Goal: Information Seeking & Learning: Compare options

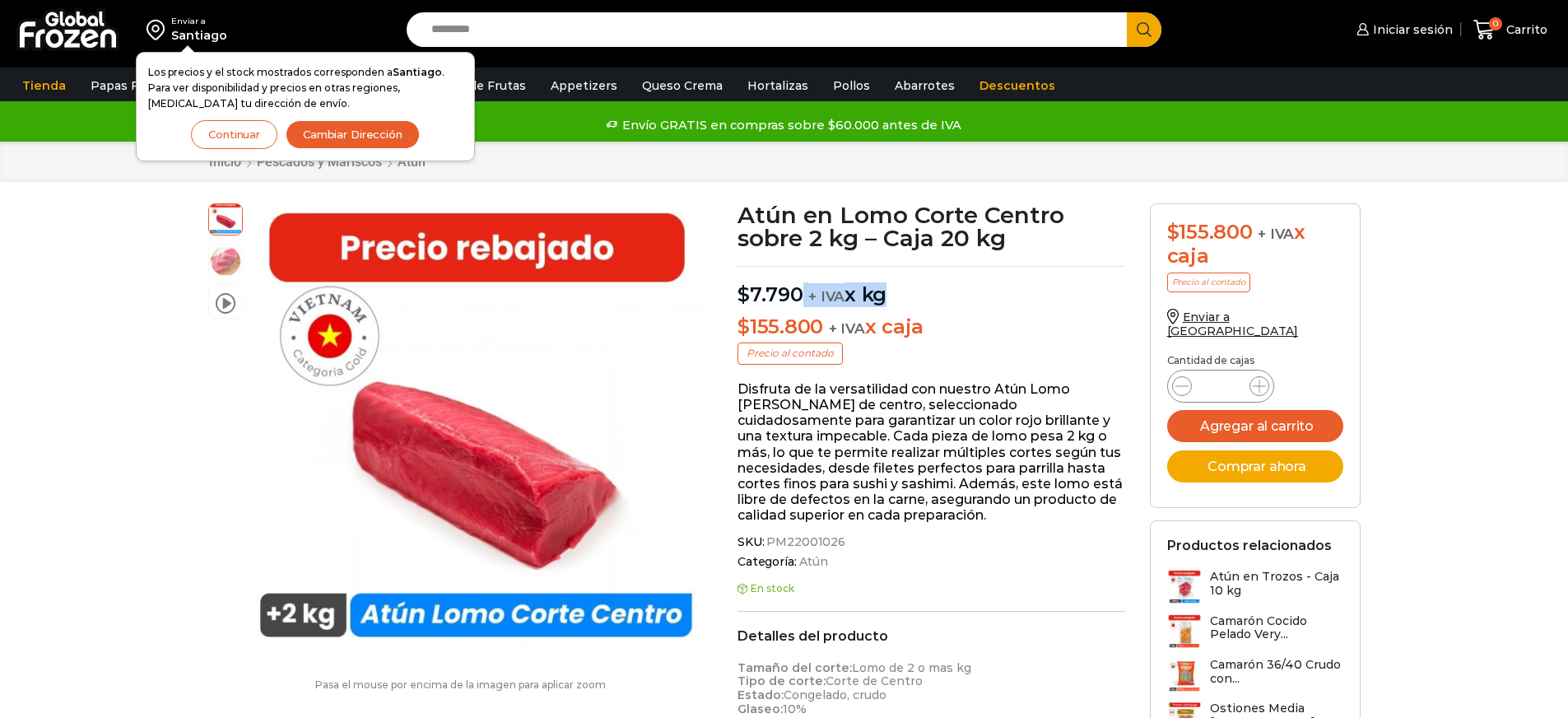
drag, startPoint x: 803, startPoint y: 297, endPoint x: 940, endPoint y: 311, distance: 137.7
click at [938, 310] on div "Atún en Lomo Corte Centro sobre 2 kg – Caja 20 kg $ 7.790 + IVA x kg $ 155.800 …" at bounding box center [930, 695] width 412 height 983
click at [940, 311] on div "Atún en Lomo Corte Centro sobre 2 kg – Caja 20 kg $ 7.790 + IVA x kg $ 155.800 …" at bounding box center [930, 695] width 412 height 983
click at [273, 134] on button "Continuar" at bounding box center [233, 134] width 86 height 29
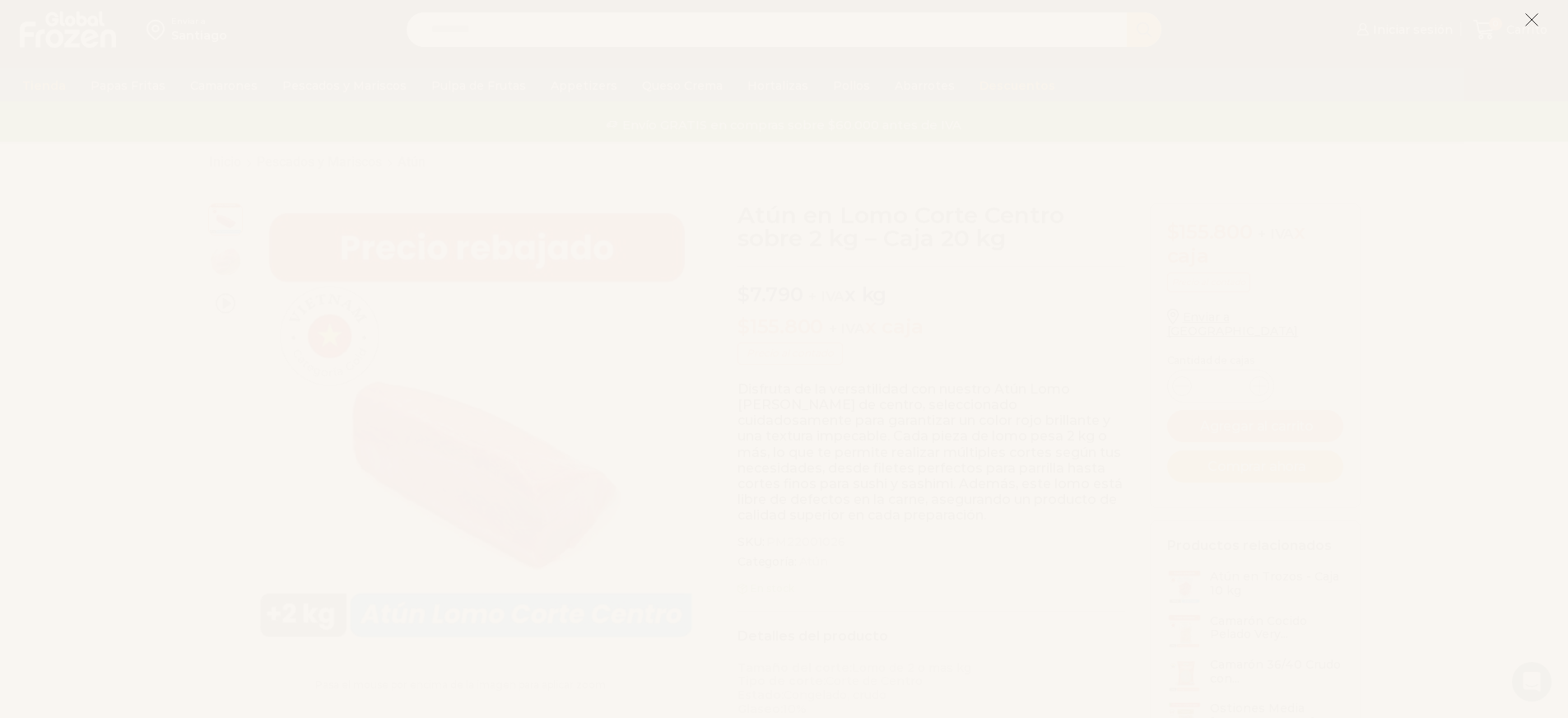
click at [1533, 24] on icon at bounding box center [1532, 20] width 15 height 15
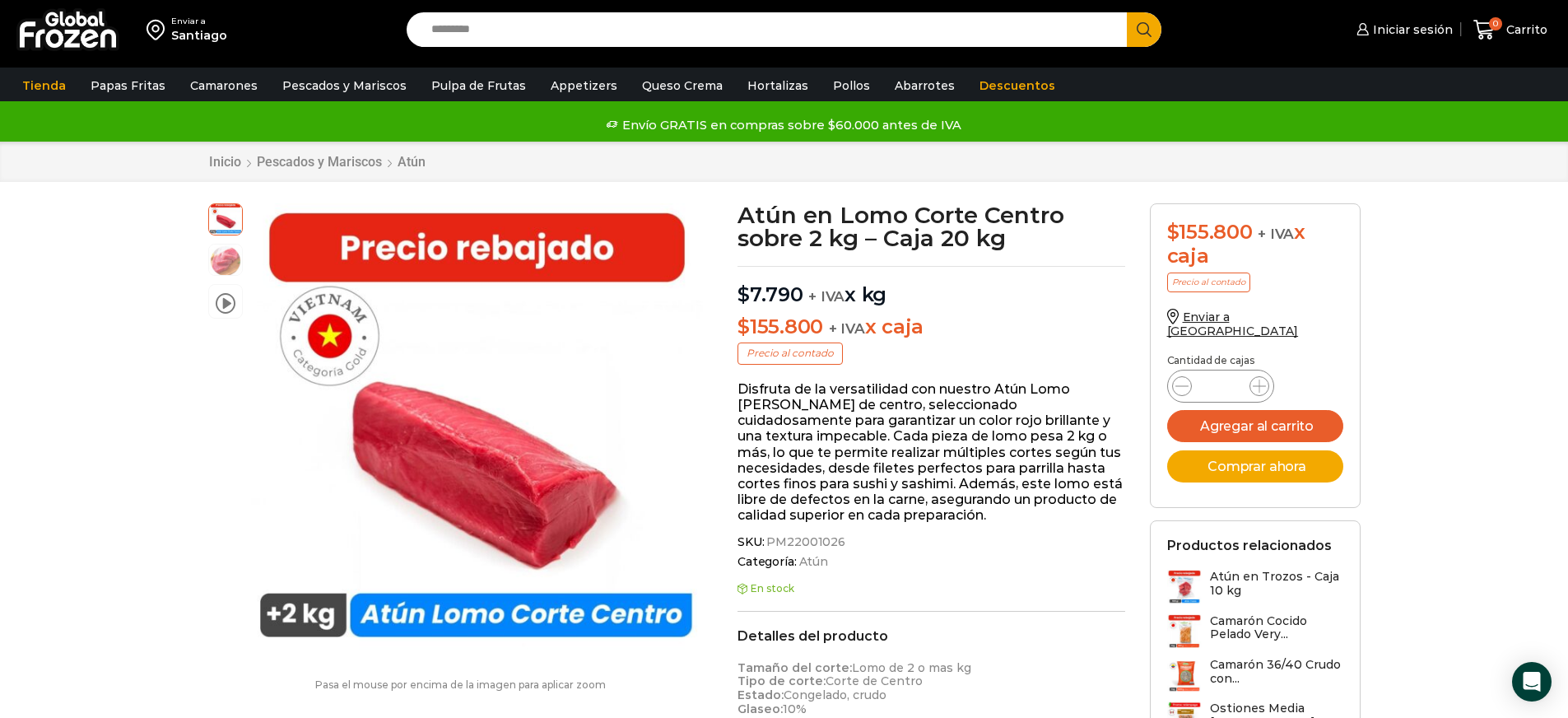
drag, startPoint x: 833, startPoint y: 329, endPoint x: 939, endPoint y: 329, distance: 106.0
click at [934, 329] on p "$ 155.800 + IVA x caja" at bounding box center [931, 327] width 388 height 24
click at [939, 329] on p "$ 155.800 + IVA x caja" at bounding box center [931, 327] width 388 height 24
drag, startPoint x: 804, startPoint y: 328, endPoint x: 990, endPoint y: 316, distance: 186.4
click at [990, 316] on p "$ 155.800 + IVA x caja" at bounding box center [931, 327] width 388 height 24
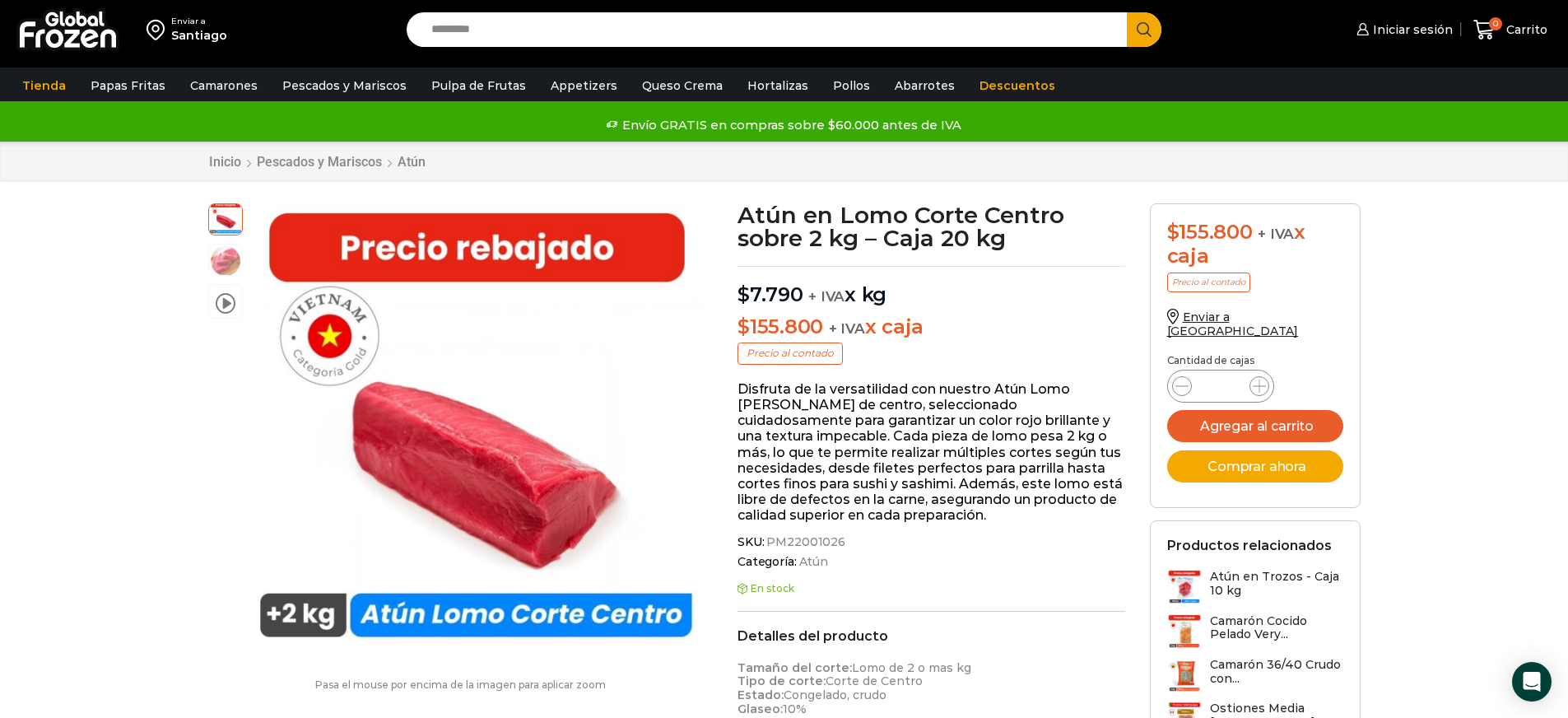
click at [988, 318] on p "$ 155.800 + IVA x caja" at bounding box center [931, 327] width 388 height 24
click at [227, 260] on img at bounding box center [225, 258] width 33 height 33
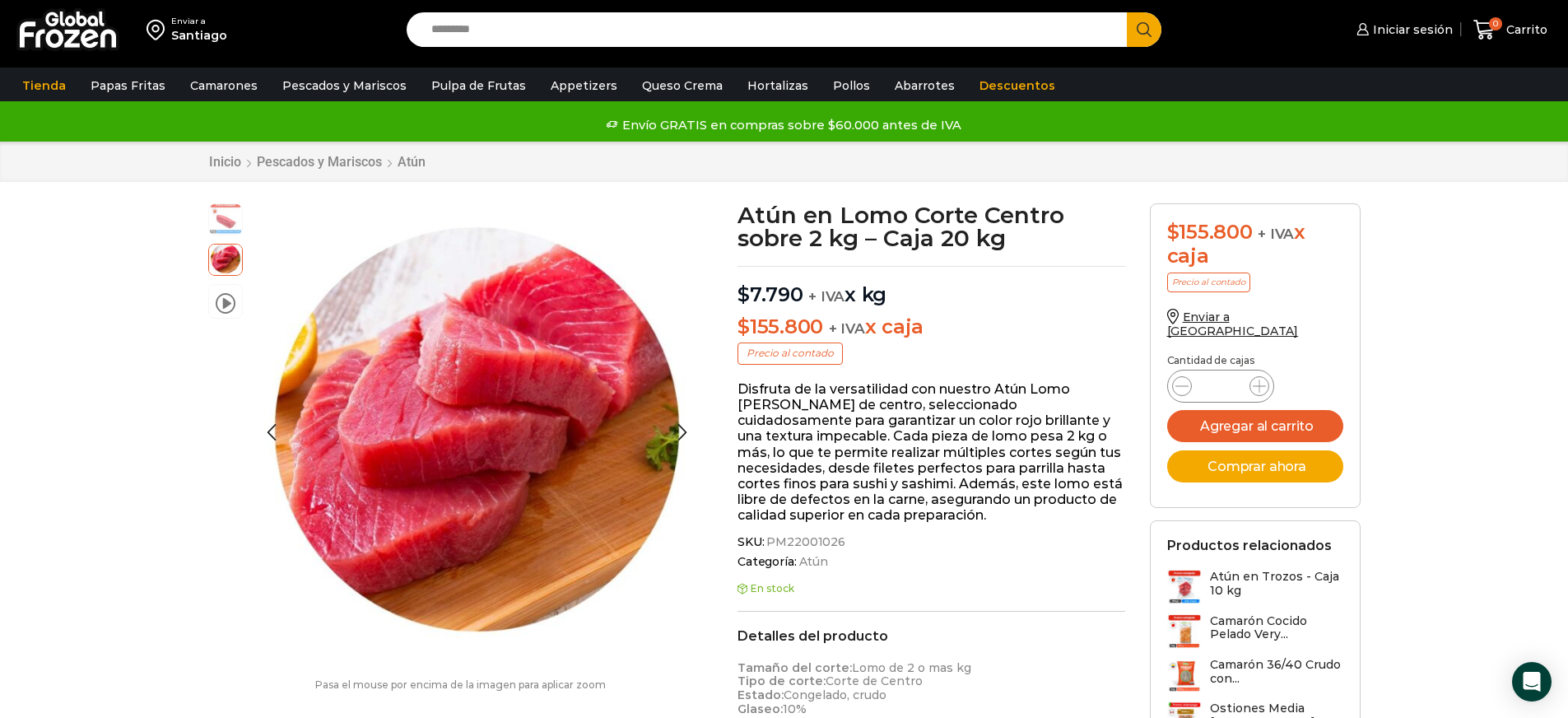
click at [225, 228] on img at bounding box center [225, 218] width 33 height 33
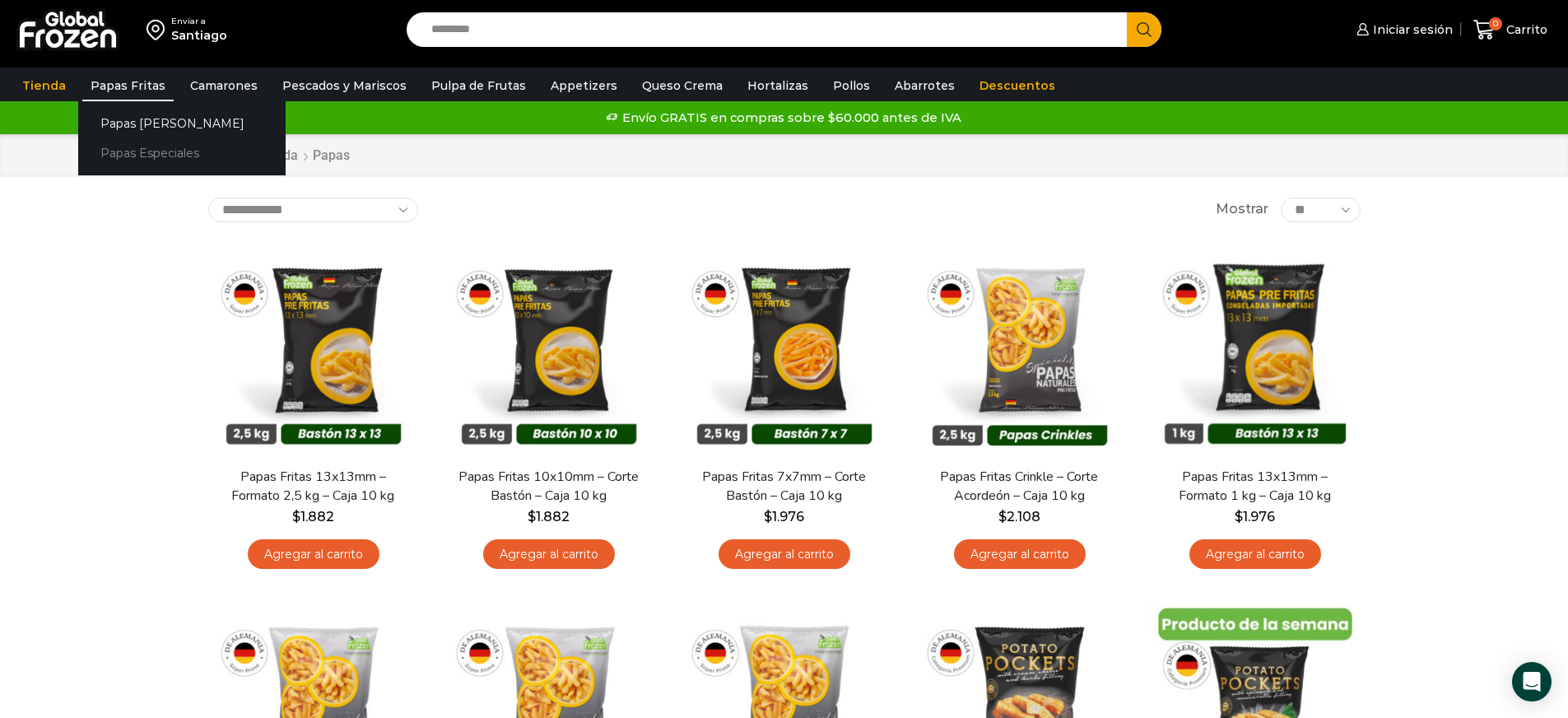
click at [139, 156] on link "Papas Especiales" at bounding box center [181, 153] width 207 height 31
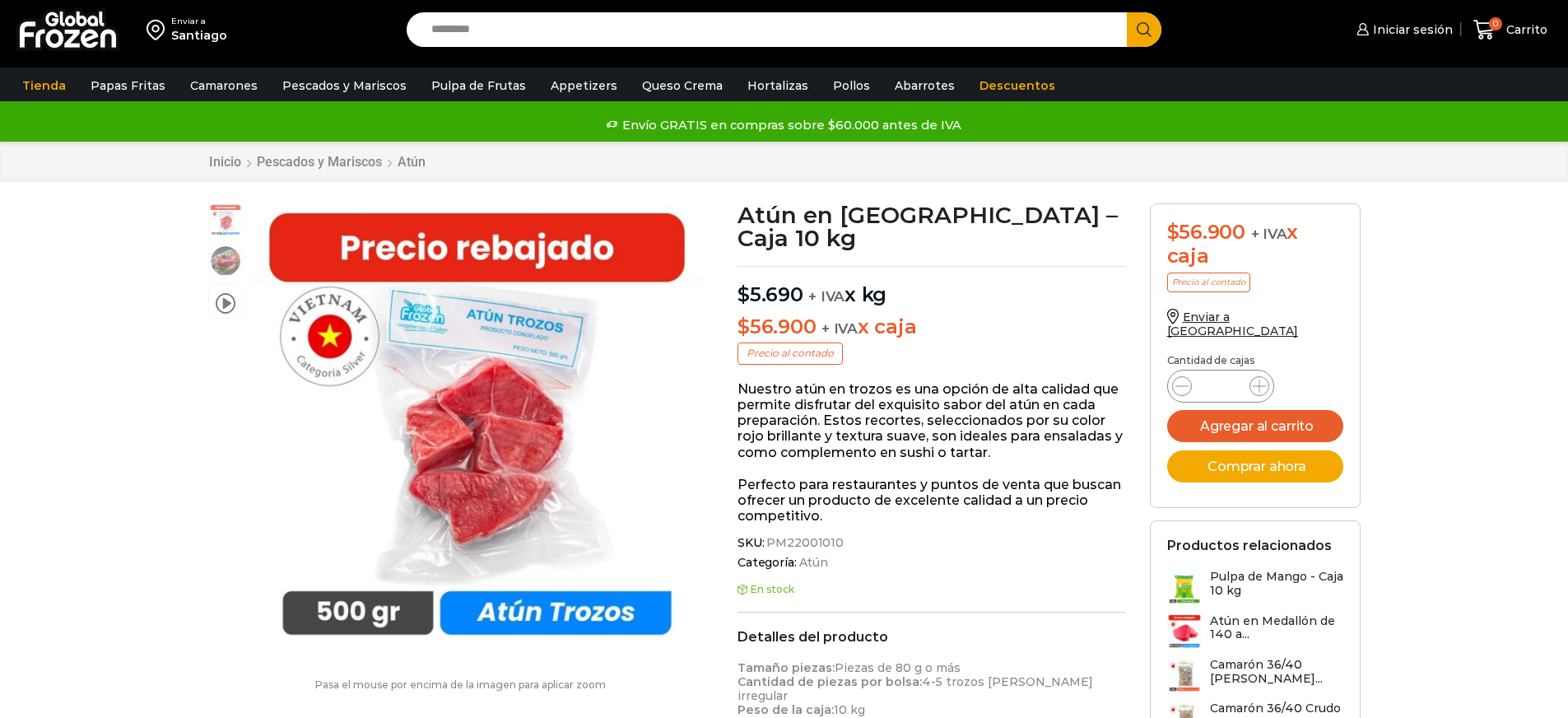
scroll to position [1, 0]
drag, startPoint x: 775, startPoint y: 303, endPoint x: 995, endPoint y: 296, distance: 220.1
click at [994, 315] on p "$ 56.900 + IVA x caja" at bounding box center [931, 327] width 388 height 24
click at [995, 315] on p "$ 56.900 + IVA x caja" at bounding box center [931, 327] width 388 height 24
drag, startPoint x: 864, startPoint y: 266, endPoint x: 950, endPoint y: 301, distance: 92.8
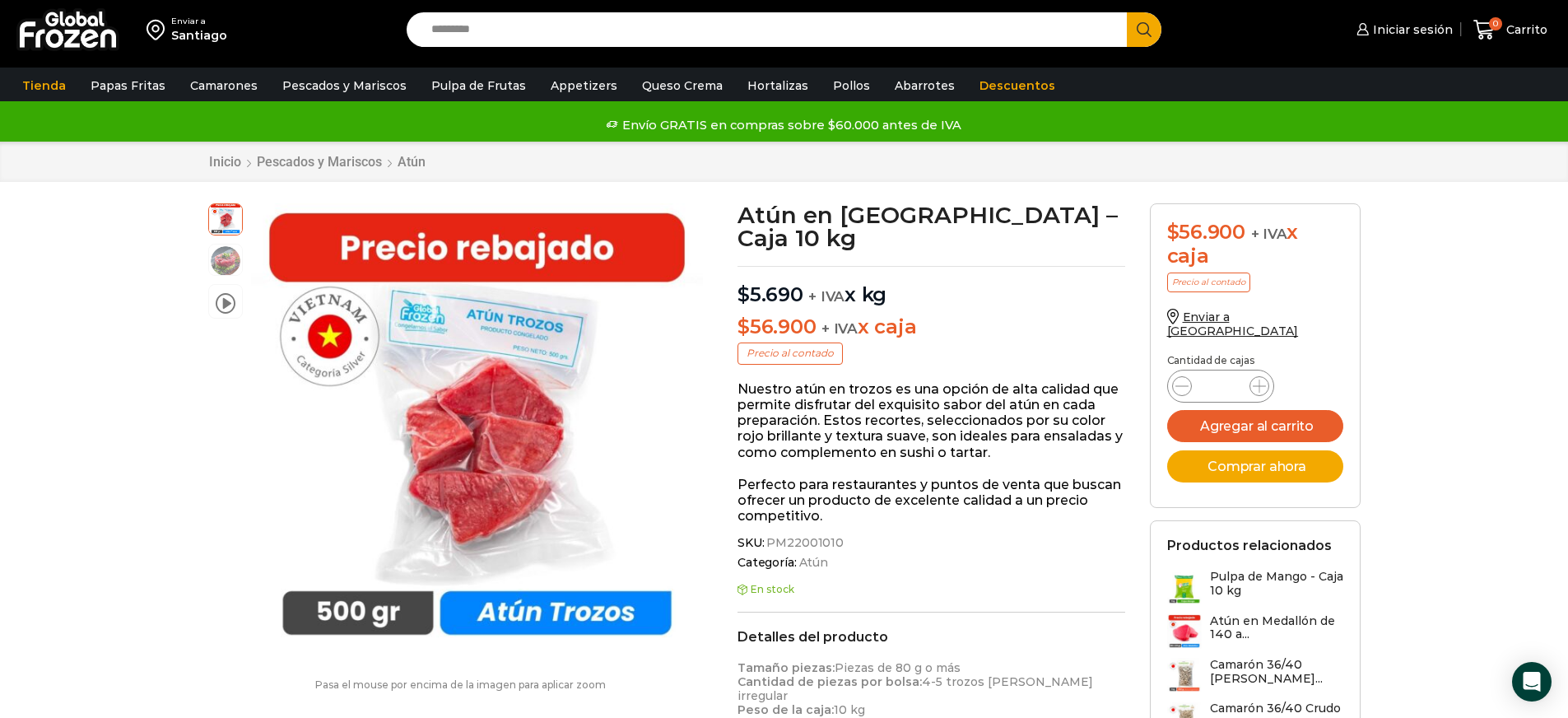
click at [950, 301] on div "Atún en Trozos – Caja 10 kg $ 5.690 + IVA x kg $ 56.900 + IVA x caja Precio al …" at bounding box center [930, 716] width 412 height 1026
click at [954, 315] on p "$ 56.900 + IVA x caja" at bounding box center [931, 327] width 388 height 24
drag, startPoint x: 846, startPoint y: 270, endPoint x: 979, endPoint y: 297, distance: 135.7
click at [977, 294] on div "Atún en Trozos – Caja 10 kg $ 5.690 + IVA x kg $ 56.900 + IVA x caja Precio al …" at bounding box center [930, 716] width 412 height 1026
click at [979, 315] on p "$ 56.900 + IVA x caja" at bounding box center [931, 327] width 388 height 24
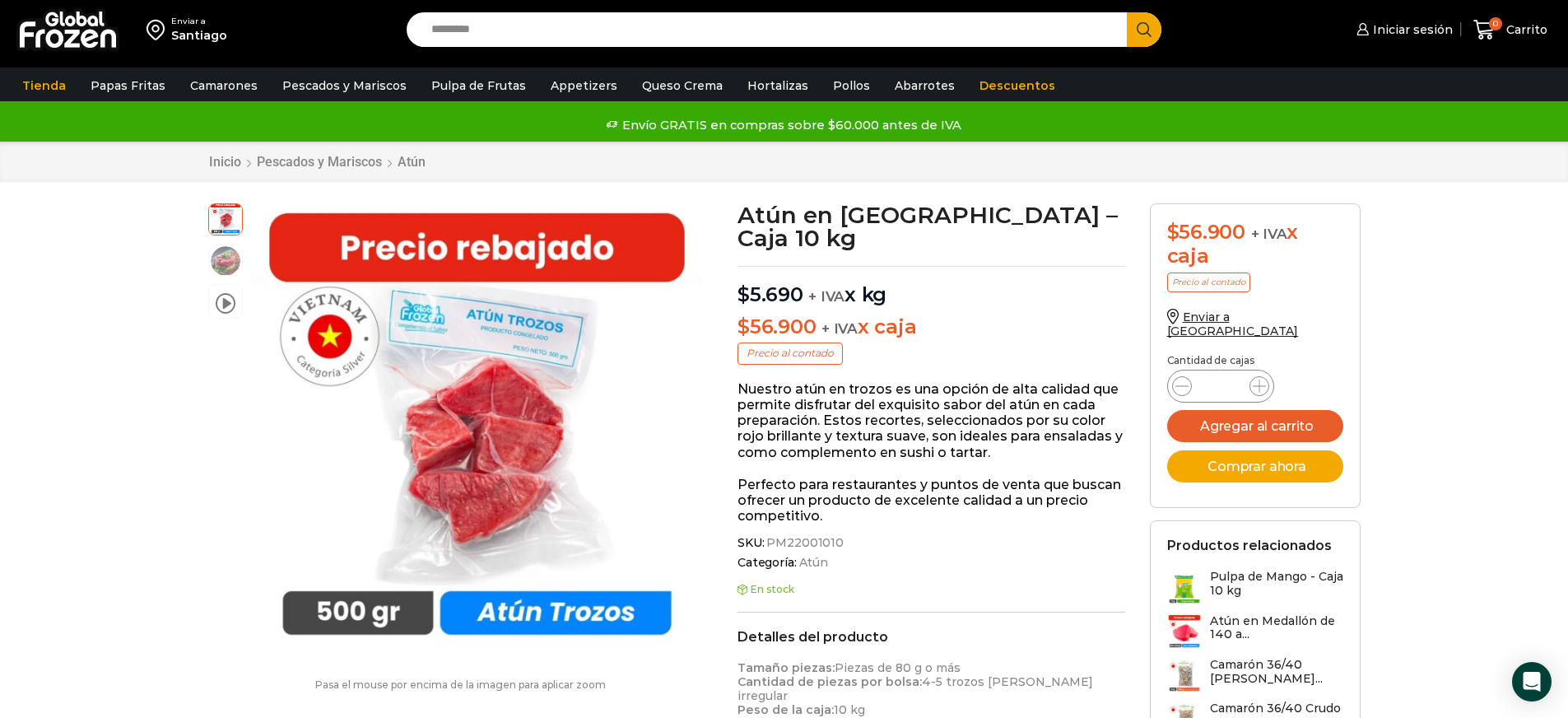
drag, startPoint x: 865, startPoint y: 301, endPoint x: 961, endPoint y: 317, distance: 97.3
click at [961, 317] on div "Atún en Trozos – Caja 10 kg $ 5.690 + IVA x kg $ 56.900 + IVA x caja Precio al …" at bounding box center [930, 716] width 412 height 1026
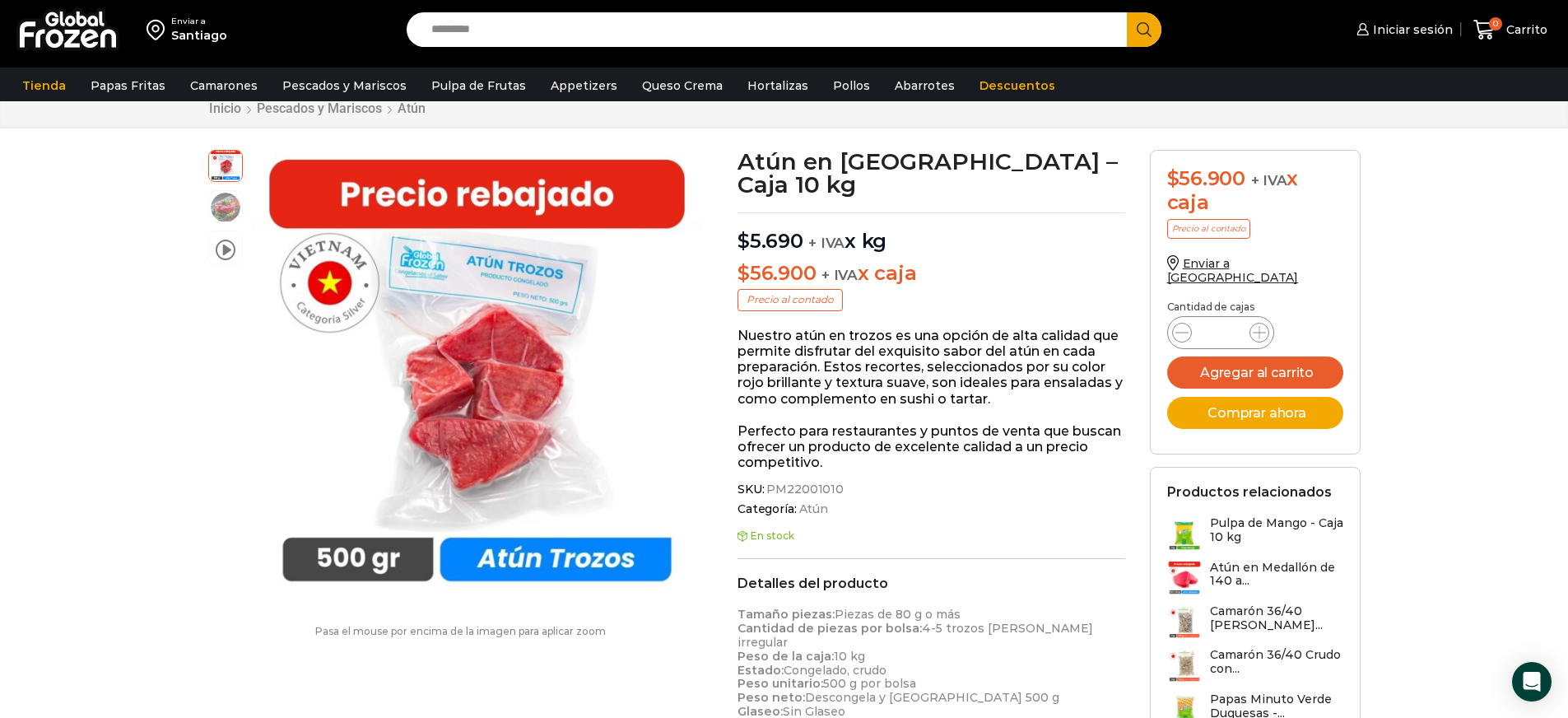
scroll to position [100, 0]
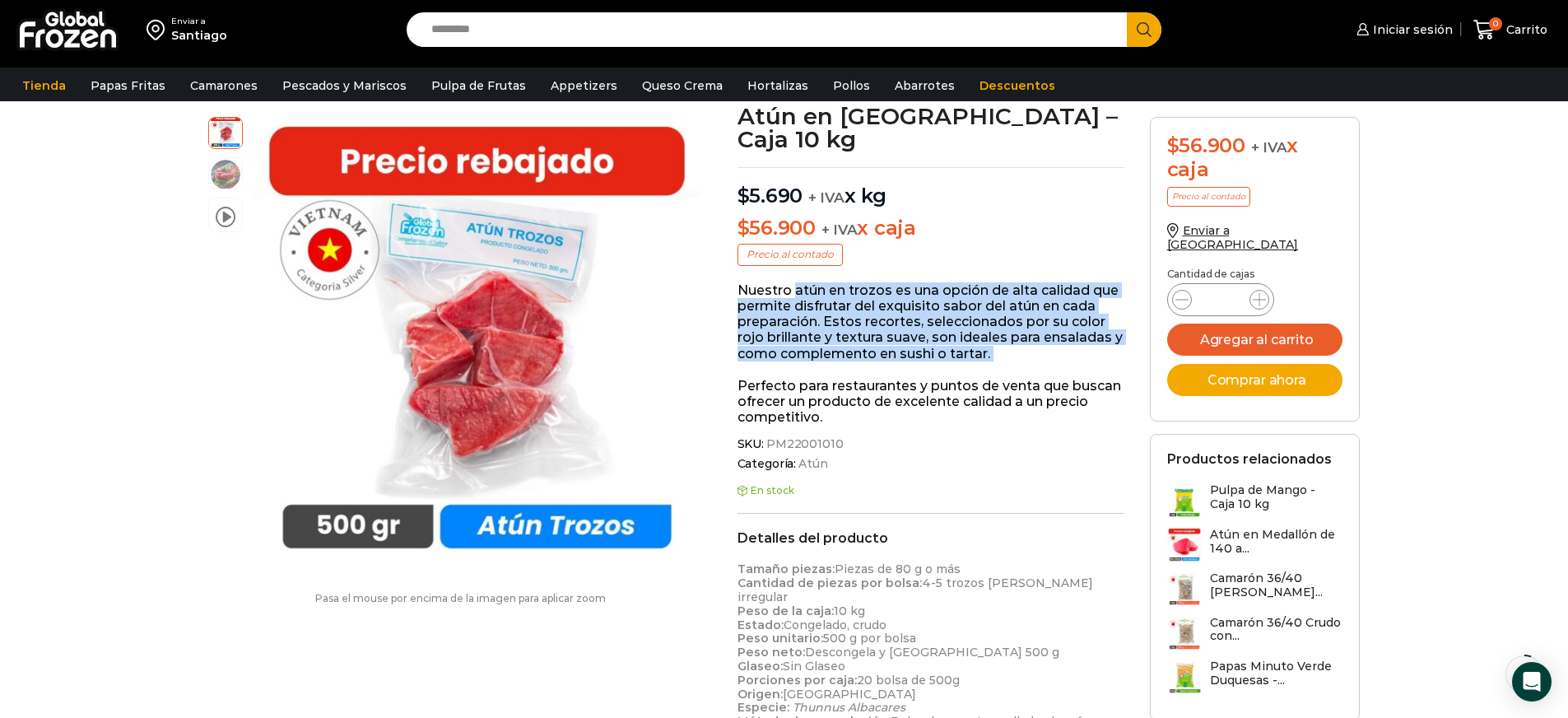
drag, startPoint x: 794, startPoint y: 264, endPoint x: 1011, endPoint y: 353, distance: 234.5
click at [1011, 353] on div "Nuestro atún en trozos es una opción de alta calidad que permite disfrutar del …" at bounding box center [931, 353] width 388 height 143
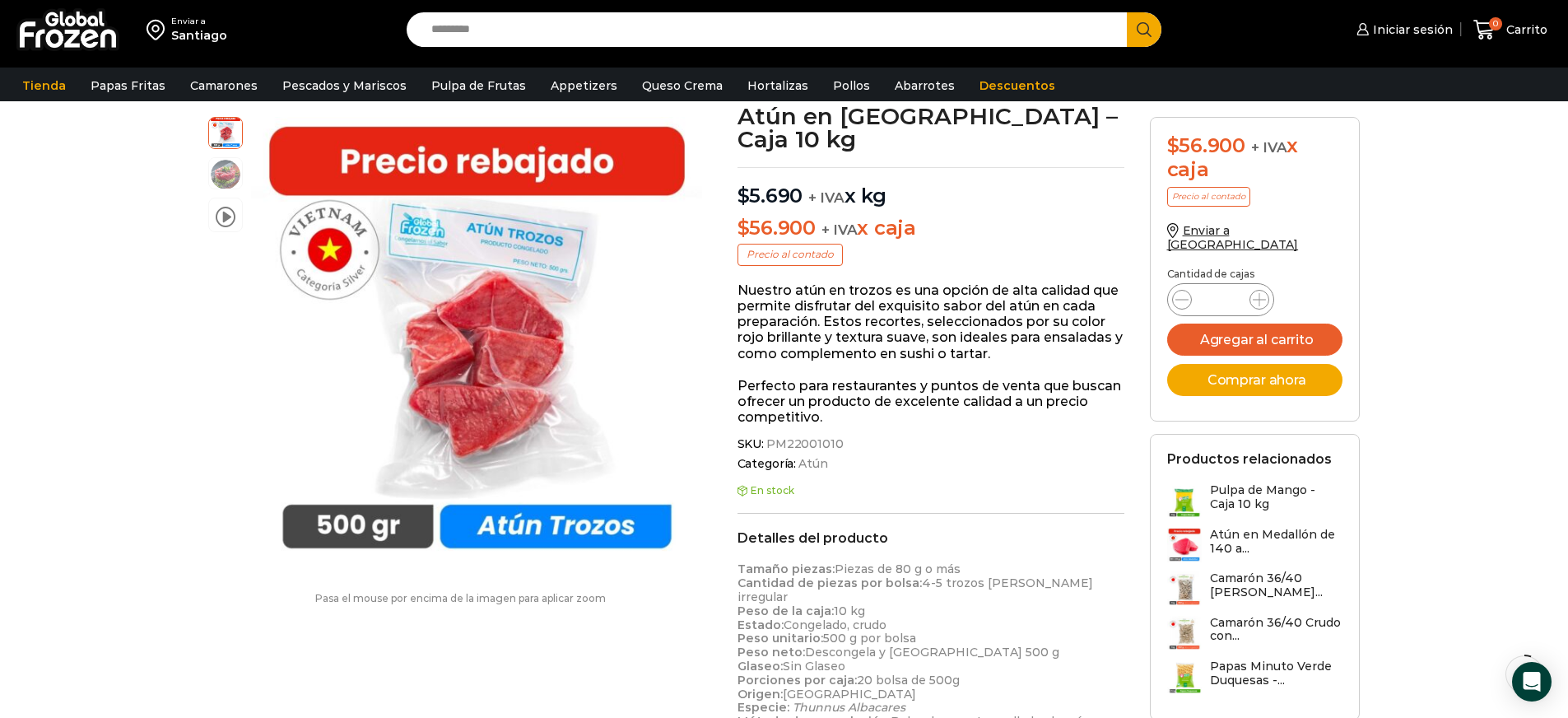
click at [1011, 378] on p "Perfecto para restaurantes y puntos de venta que buscan ofrecer un producto de …" at bounding box center [931, 401] width 388 height 47
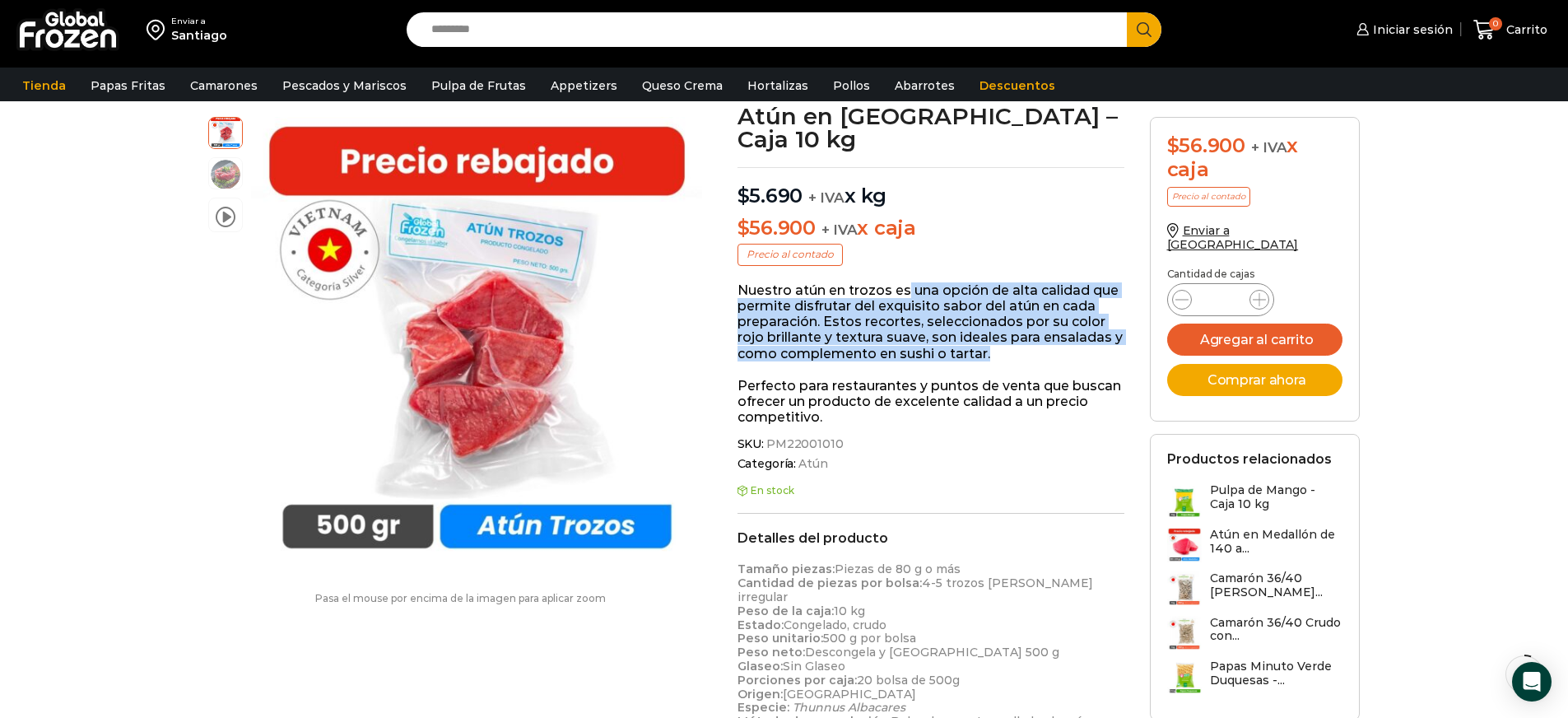
drag, startPoint x: 923, startPoint y: 268, endPoint x: 1052, endPoint y: 333, distance: 144.5
click at [1052, 333] on p "Nuestro atún en trozos es una opción de alta calidad que permite disfrutar del …" at bounding box center [931, 321] width 388 height 79
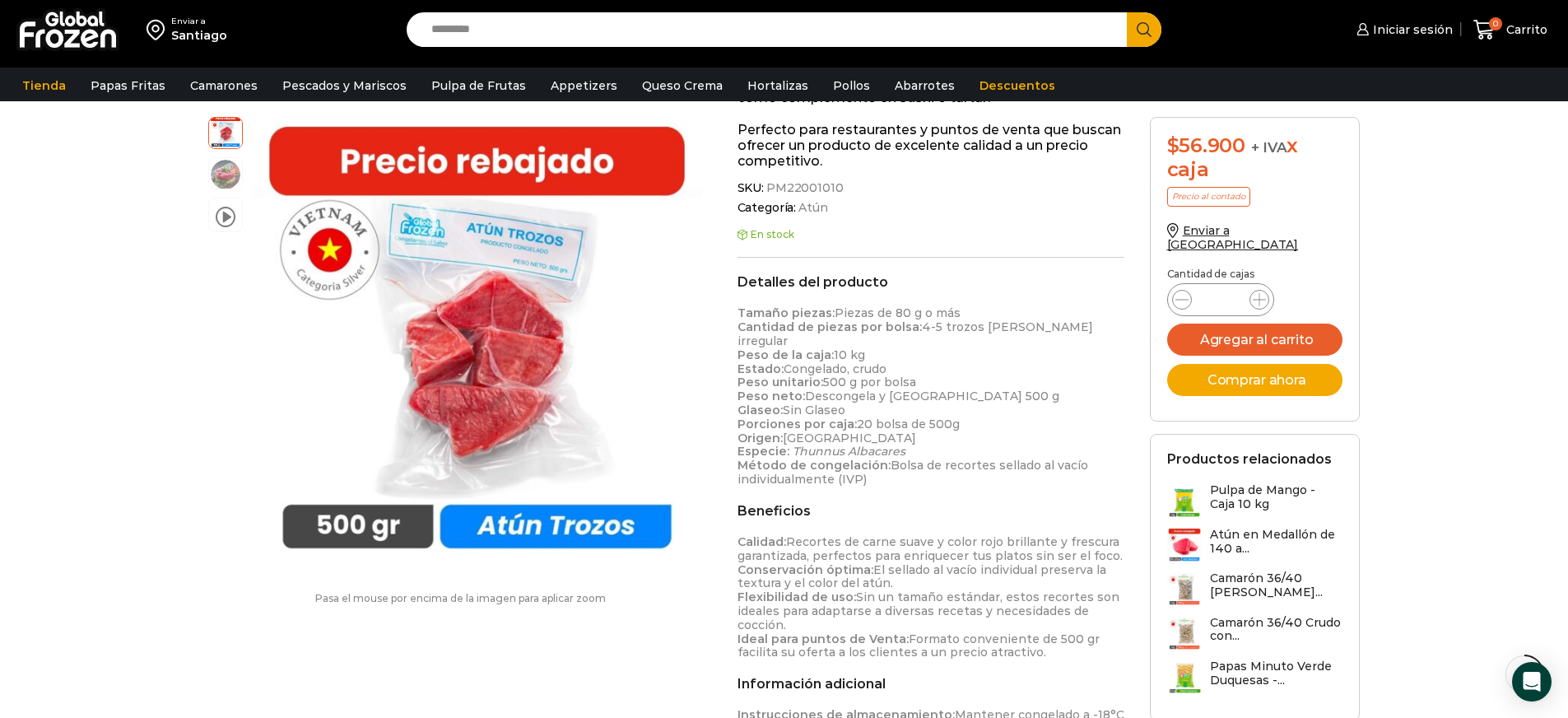
scroll to position [396, 0]
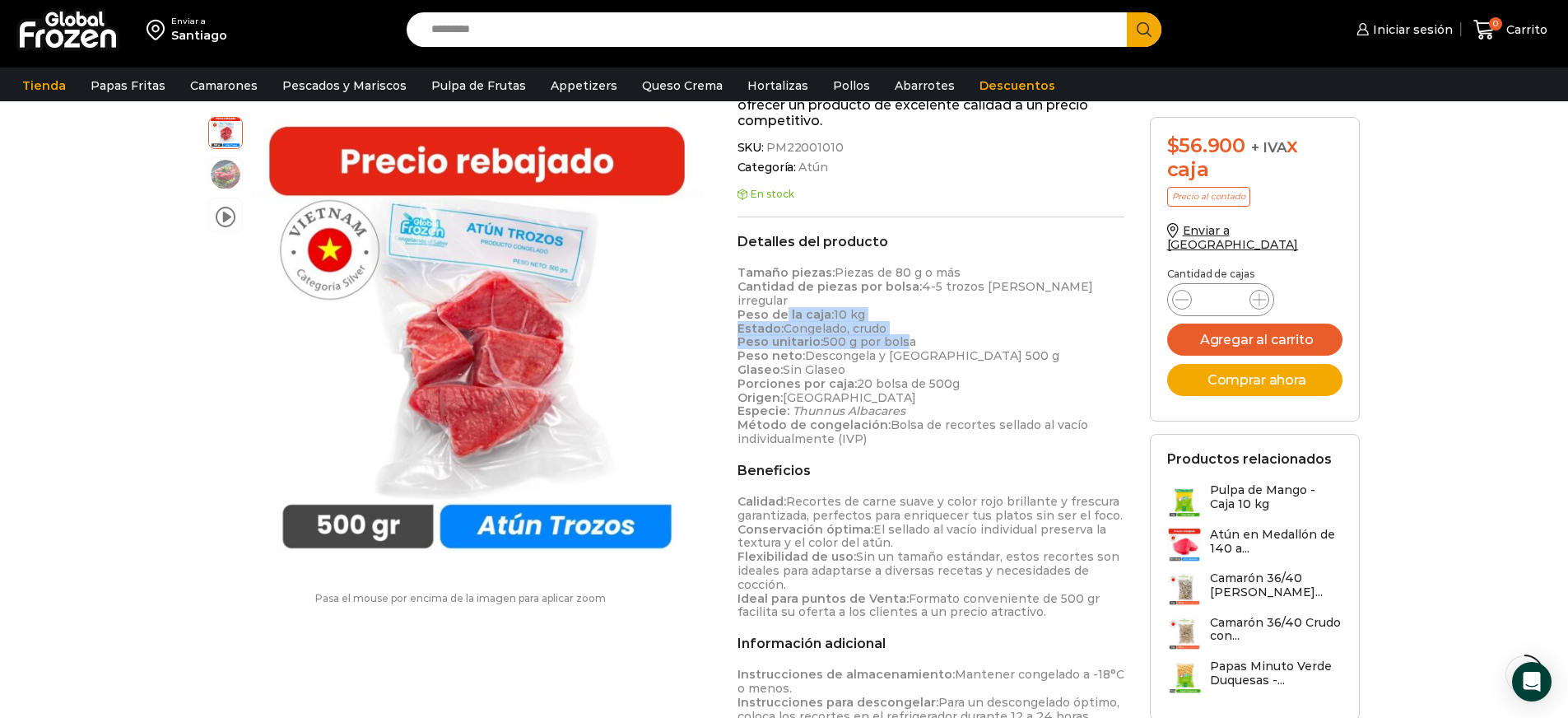
drag, startPoint x: 822, startPoint y: 281, endPoint x: 939, endPoint y: 337, distance: 129.7
click at [938, 336] on p "Tamaño piezas: Piezas de 80 g o más Cantidad de piezas por bolsa: 4-5 trozos de…" at bounding box center [931, 355] width 388 height 180
click at [939, 338] on p "Tamaño piezas: Piezas de 80 g o más Cantidad de piezas por bolsa: 4-5 trozos de…" at bounding box center [931, 355] width 388 height 180
click at [924, 366] on p "Tamaño piezas: Piezas de 80 g o más Cantidad de piezas por bolsa: 4-5 trozos de…" at bounding box center [931, 355] width 388 height 180
drag, startPoint x: 949, startPoint y: 336, endPoint x: 782, endPoint y: 268, distance: 180.3
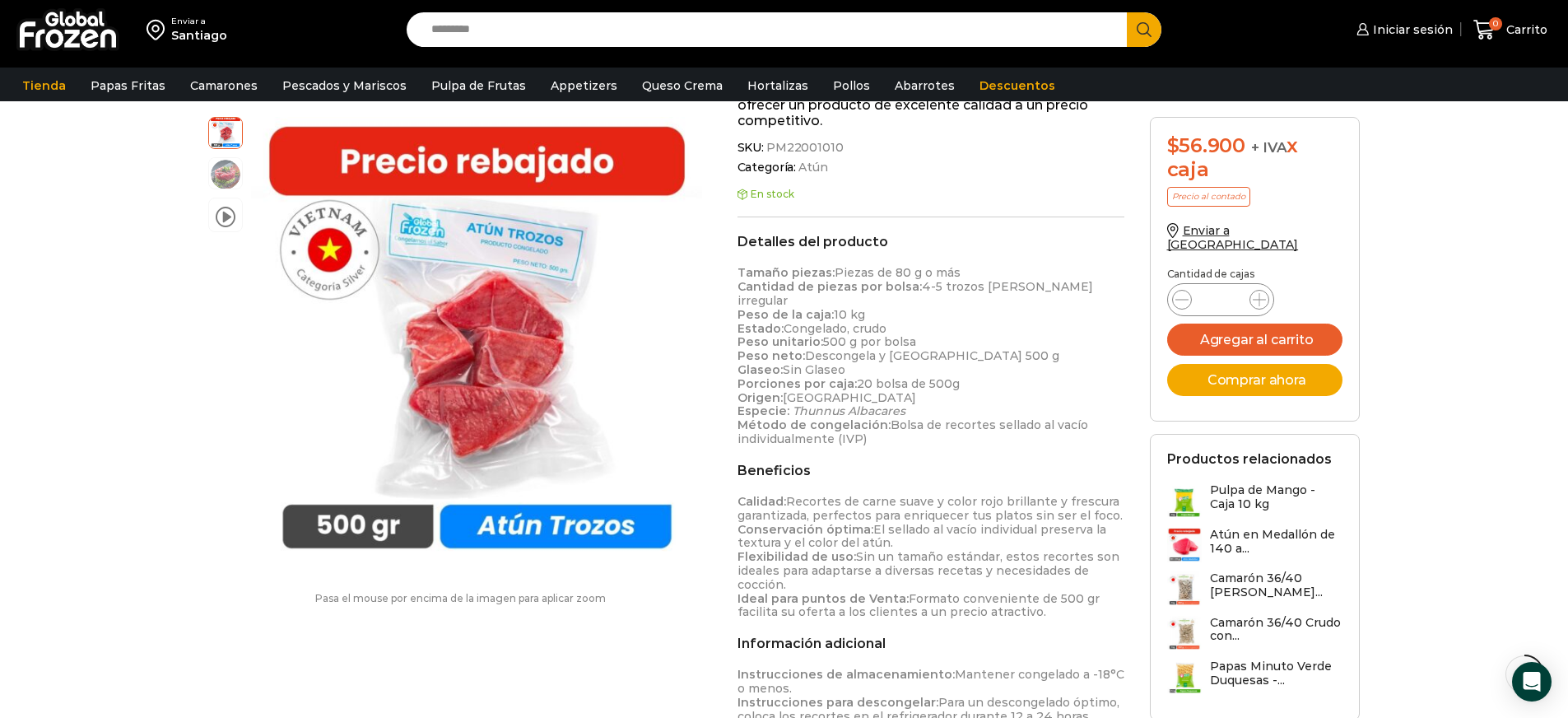
click at [784, 271] on p "Tamaño piezas: Piezas de 80 g o más Cantidad de piezas por bolsa: 4-5 trozos de…" at bounding box center [931, 355] width 388 height 180
click at [915, 372] on p "Tamaño piezas: Piezas de 80 g o más Cantidad de piezas por bolsa: 4-5 trozos de…" at bounding box center [931, 355] width 388 height 180
drag, startPoint x: 934, startPoint y: 403, endPoint x: 853, endPoint y: 340, distance: 102.6
click at [789, 277] on p "Tamaño piezas: Piezas de 80 g o más Cantidad de piezas por bolsa: 4-5 trozos de…" at bounding box center [931, 355] width 388 height 180
click at [893, 382] on p "Tamaño piezas: Piezas de 80 g o más Cantidad de piezas por bolsa: 4-5 trozos de…" at bounding box center [931, 355] width 388 height 180
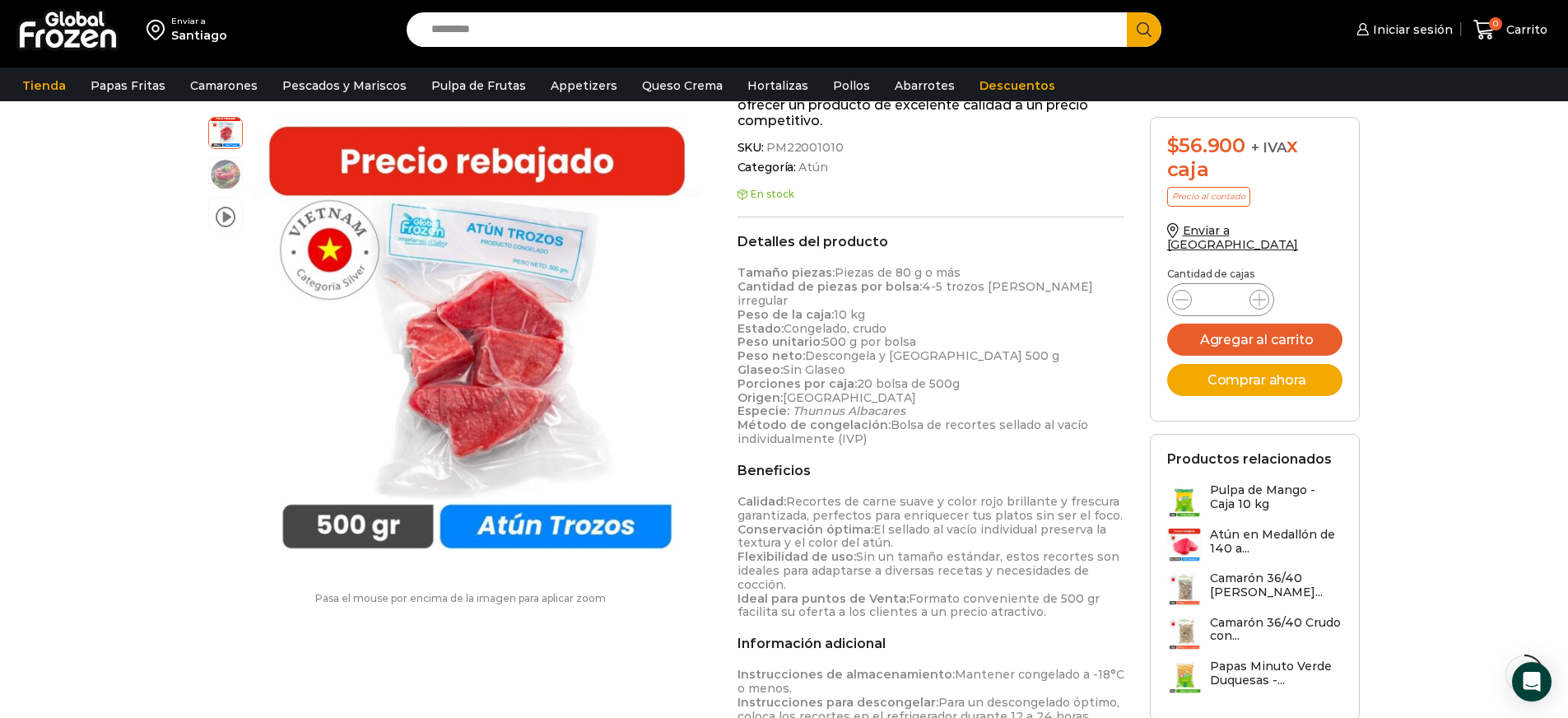
drag, startPoint x: 840, startPoint y: 310, endPoint x: 990, endPoint y: 411, distance: 180.8
click at [989, 411] on div "Detalles del producto Tamaño piezas: Piezas de 80 g o más Cantidad de piezas po…" at bounding box center [931, 500] width 388 height 534
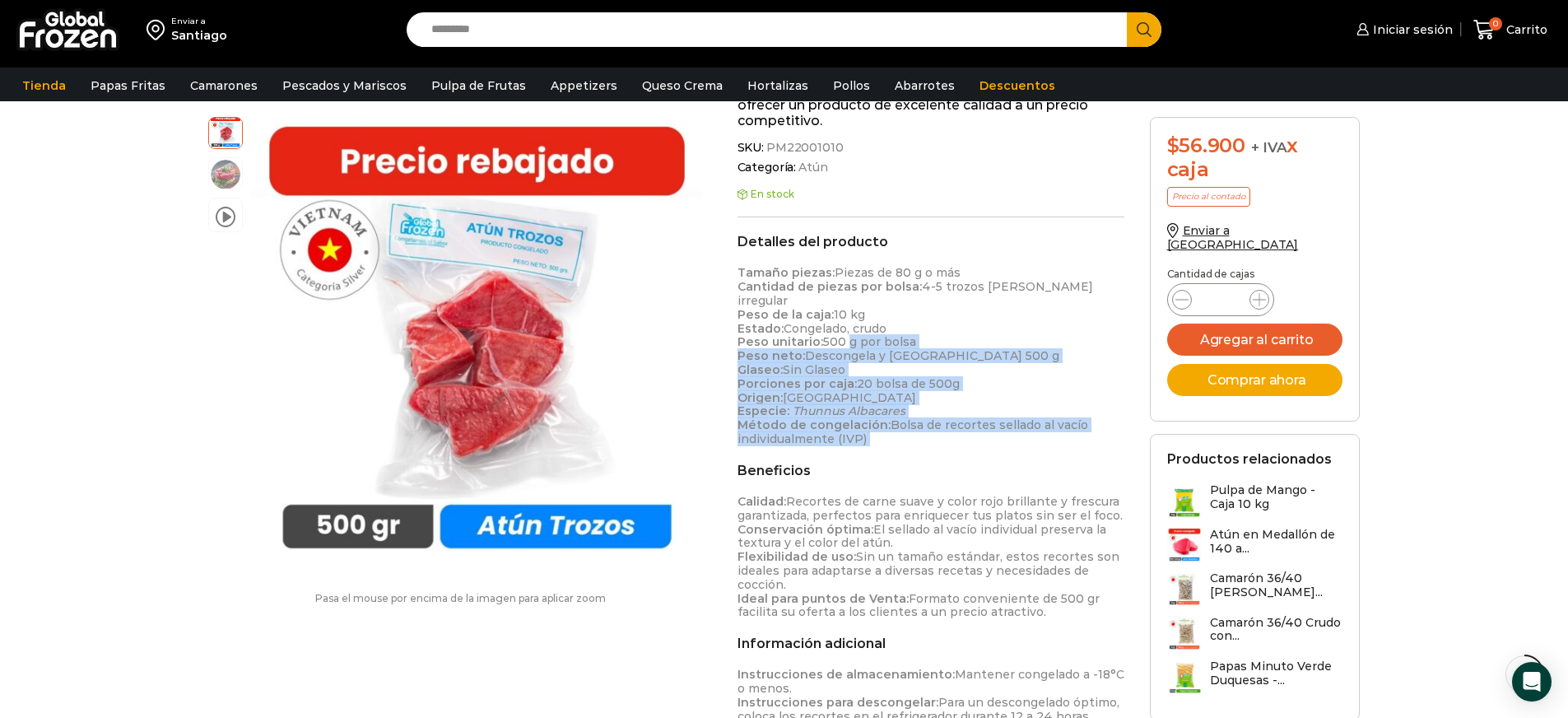
click at [990, 411] on div "Detalles del producto Tamaño piezas: Piezas de 80 g o más Cantidad de piezas po…" at bounding box center [931, 500] width 388 height 534
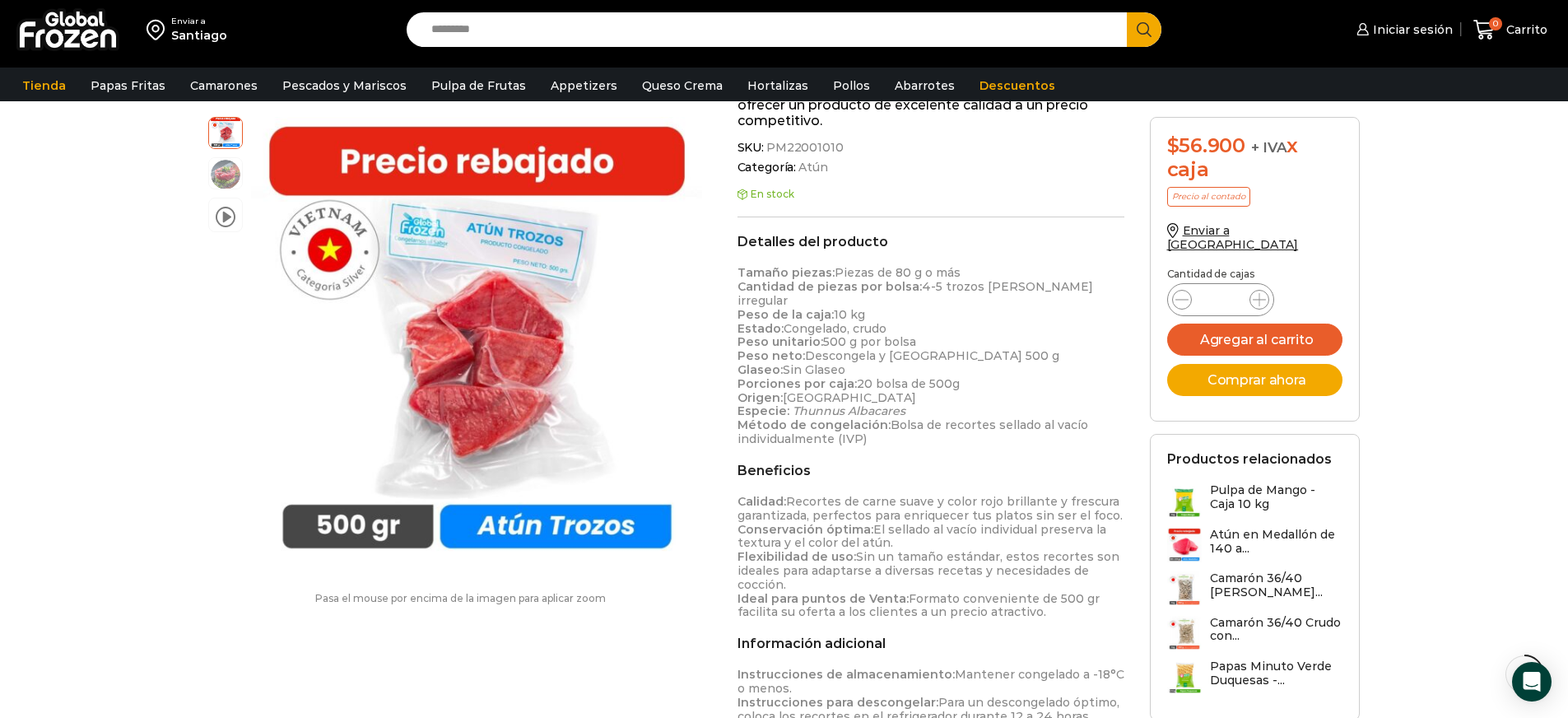
click at [909, 348] on p "Tamaño piezas: Piezas de 80 g o más Cantidad de piezas por bolsa: 4-5 trozos de…" at bounding box center [931, 355] width 388 height 180
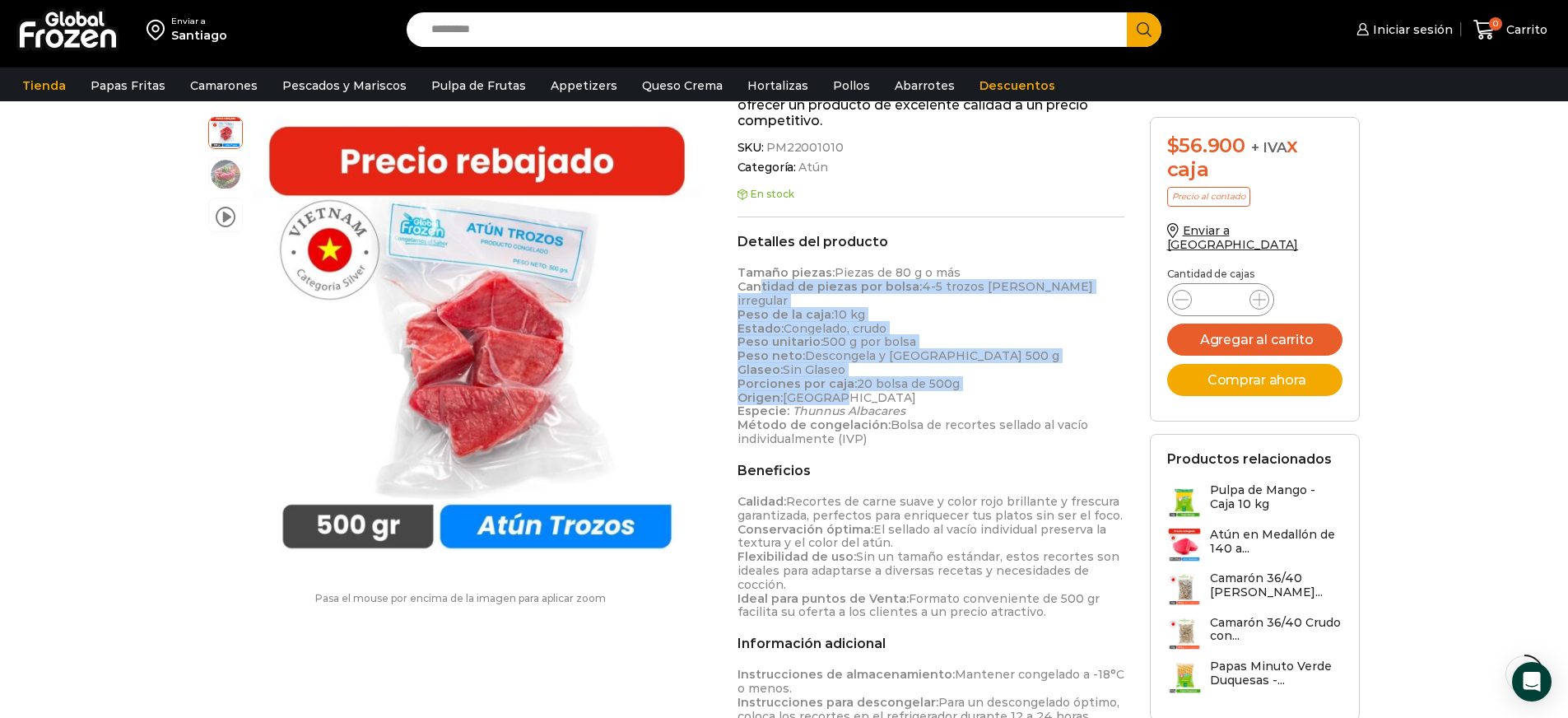
drag, startPoint x: 953, startPoint y: 357, endPoint x: 760, endPoint y: 268, distance: 212.5
click at [760, 268] on p "Tamaño piezas: Piezas de 80 g o más Cantidad de piezas por bolsa: 4-5 trozos de…" at bounding box center [931, 355] width 388 height 180
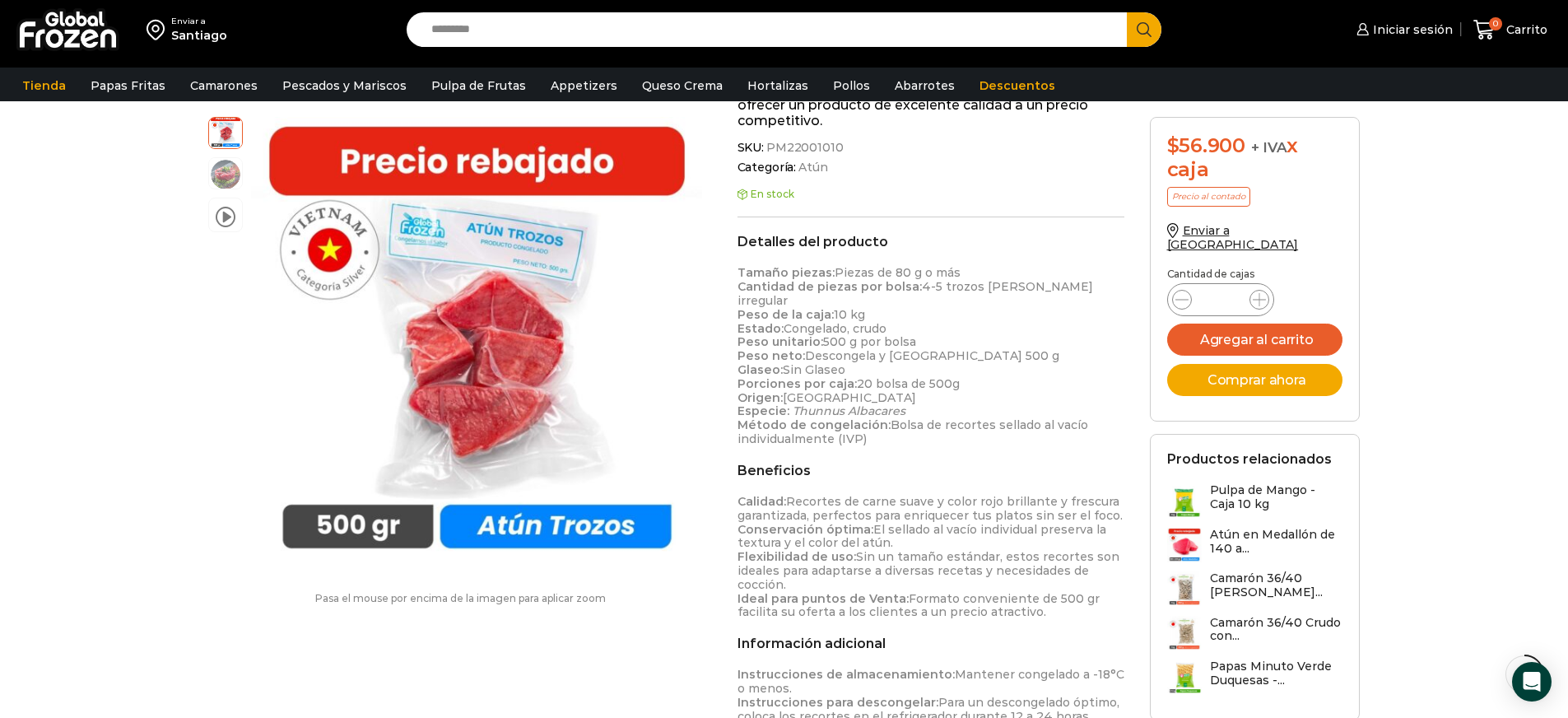
click at [871, 404] on em "Thunnus Albacares" at bounding box center [848, 411] width 113 height 15
drag, startPoint x: 828, startPoint y: 299, endPoint x: 938, endPoint y: 347, distance: 120.0
click at [937, 346] on p "Tamaño piezas: Piezas de 80 g o más Cantidad de piezas por bolsa: 4-5 trozos de…" at bounding box center [931, 355] width 388 height 180
click at [938, 348] on p "Tamaño piezas: Piezas de 80 g o más Cantidad de piezas por bolsa: 4-5 trozos de…" at bounding box center [931, 355] width 388 height 180
click at [937, 396] on p "Tamaño piezas: Piezas de 80 g o más Cantidad de piezas por bolsa: 4-5 trozos de…" at bounding box center [931, 355] width 388 height 180
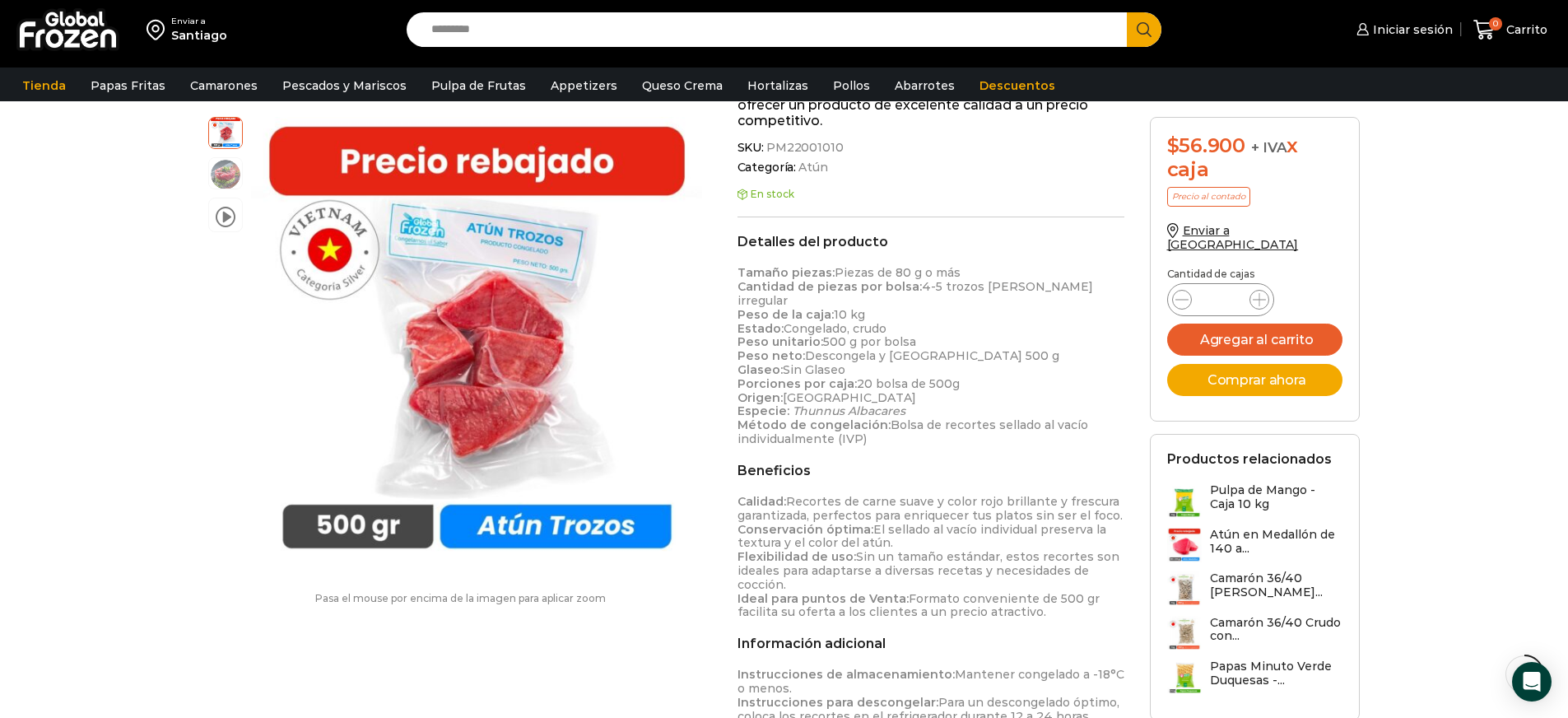
drag, startPoint x: 830, startPoint y: 319, endPoint x: 978, endPoint y: 344, distance: 150.1
click at [970, 339] on p "Tamaño piezas: Piezas de 80 g o más Cantidad de piezas por bolsa: 4-5 trozos de…" at bounding box center [931, 355] width 388 height 180
click at [979, 345] on p "Tamaño piezas: Piezas de 80 g o más Cantidad de piezas por bolsa: 4-5 trozos de…" at bounding box center [931, 355] width 388 height 180
drag, startPoint x: 804, startPoint y: 344, endPoint x: 948, endPoint y: 392, distance: 151.8
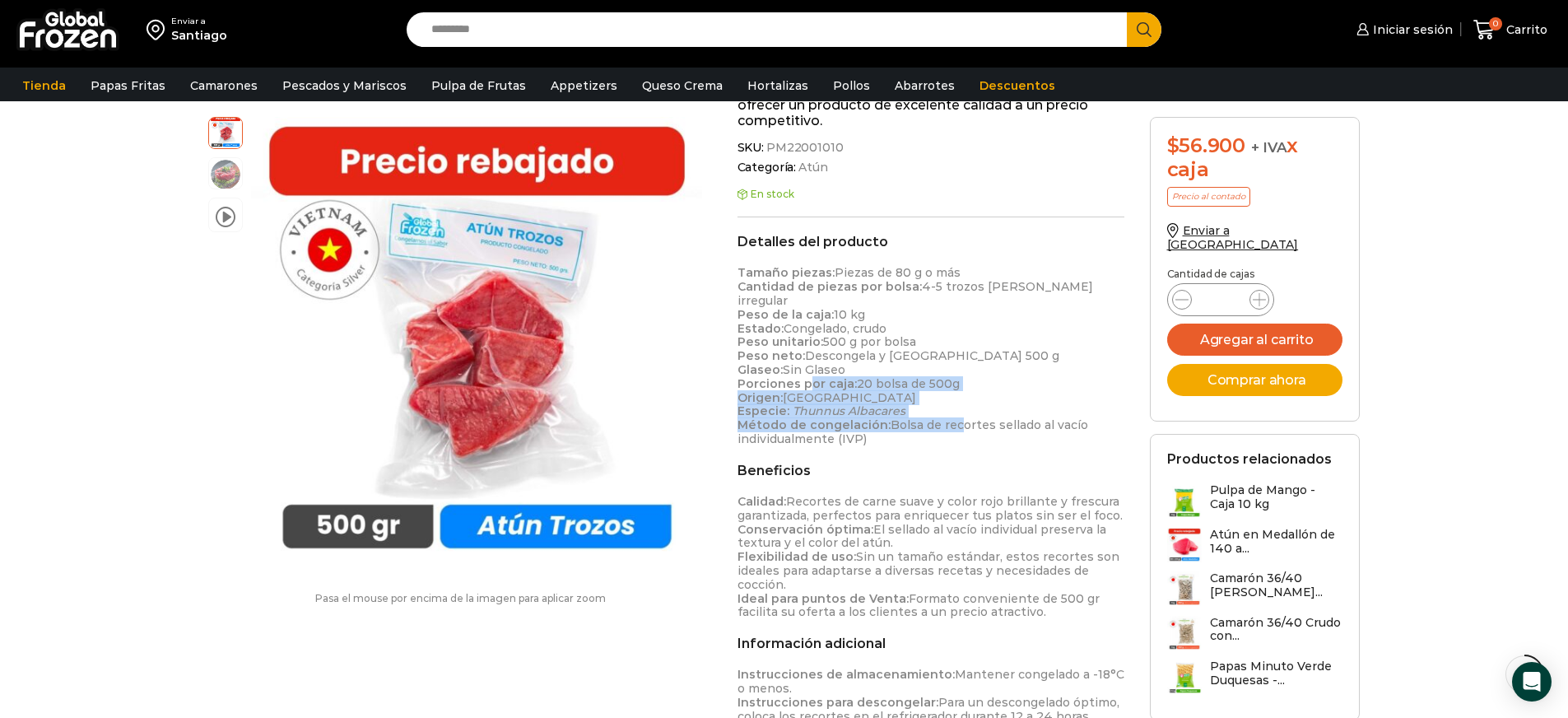
click at [947, 391] on p "Tamaño piezas: Piezas de 80 g o más Cantidad de piezas por bolsa: 4-5 trozos de…" at bounding box center [931, 355] width 388 height 180
click at [949, 392] on p "Tamaño piezas: Piezas de 80 g o más Cantidad de piezas por bolsa: 4-5 trozos de…" at bounding box center [931, 355] width 388 height 180
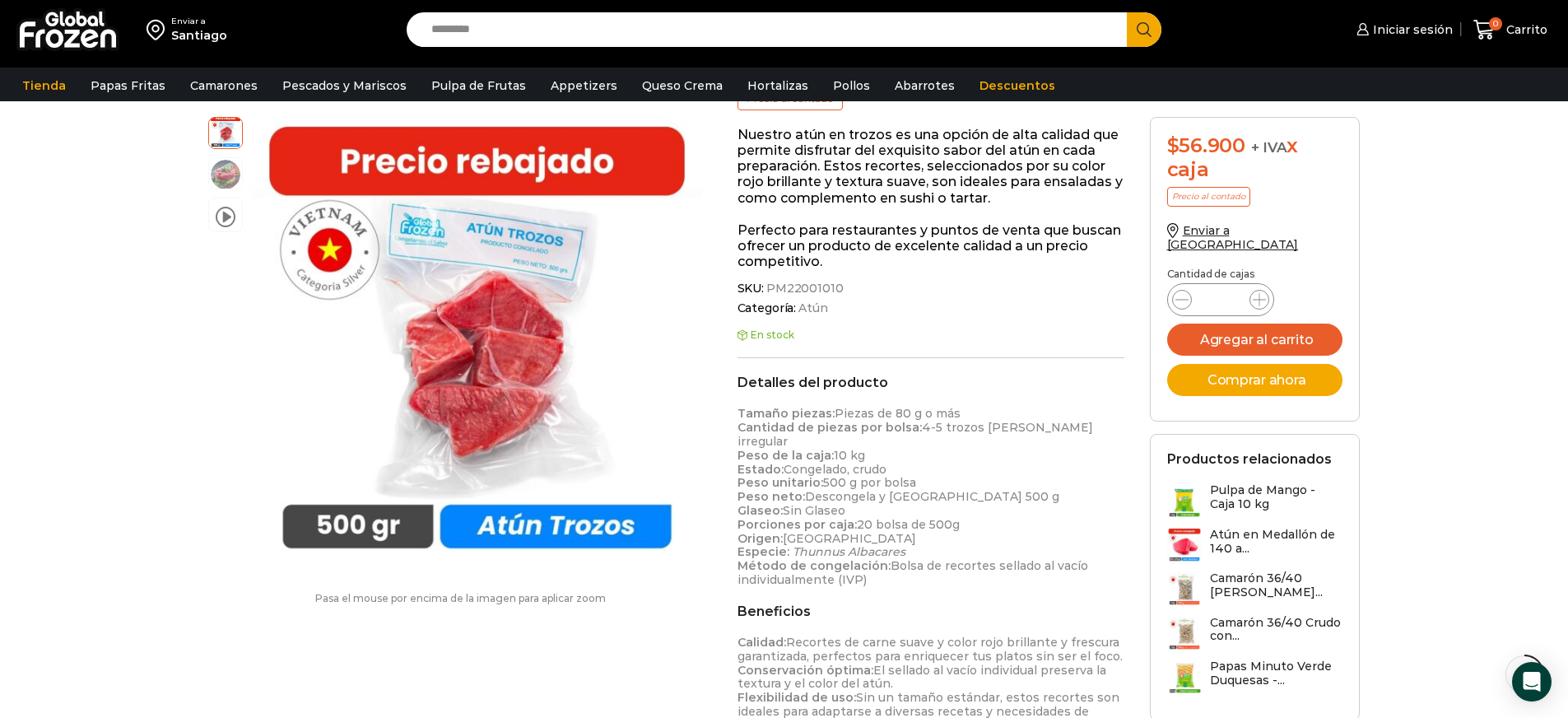
scroll to position [198, 0]
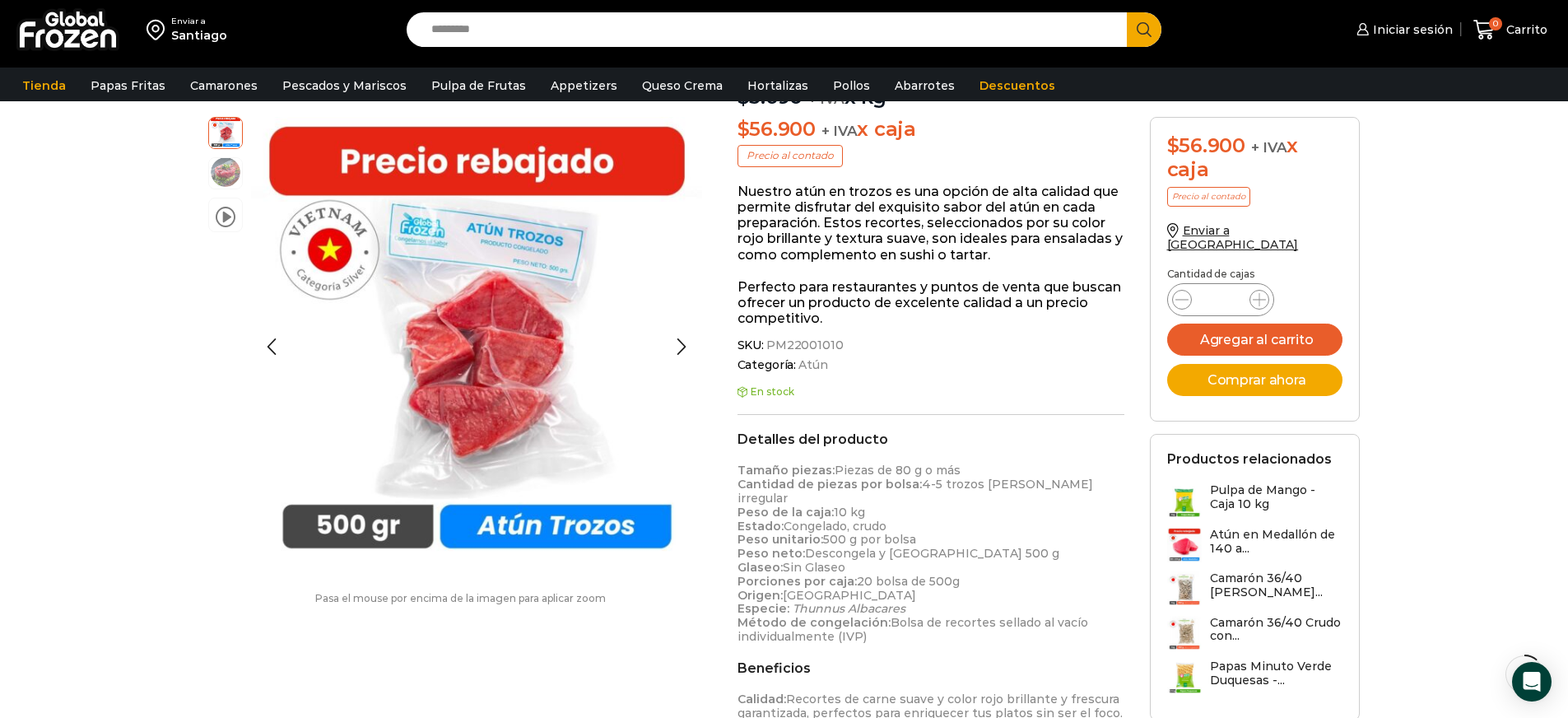
click at [231, 173] on img at bounding box center [225, 171] width 33 height 33
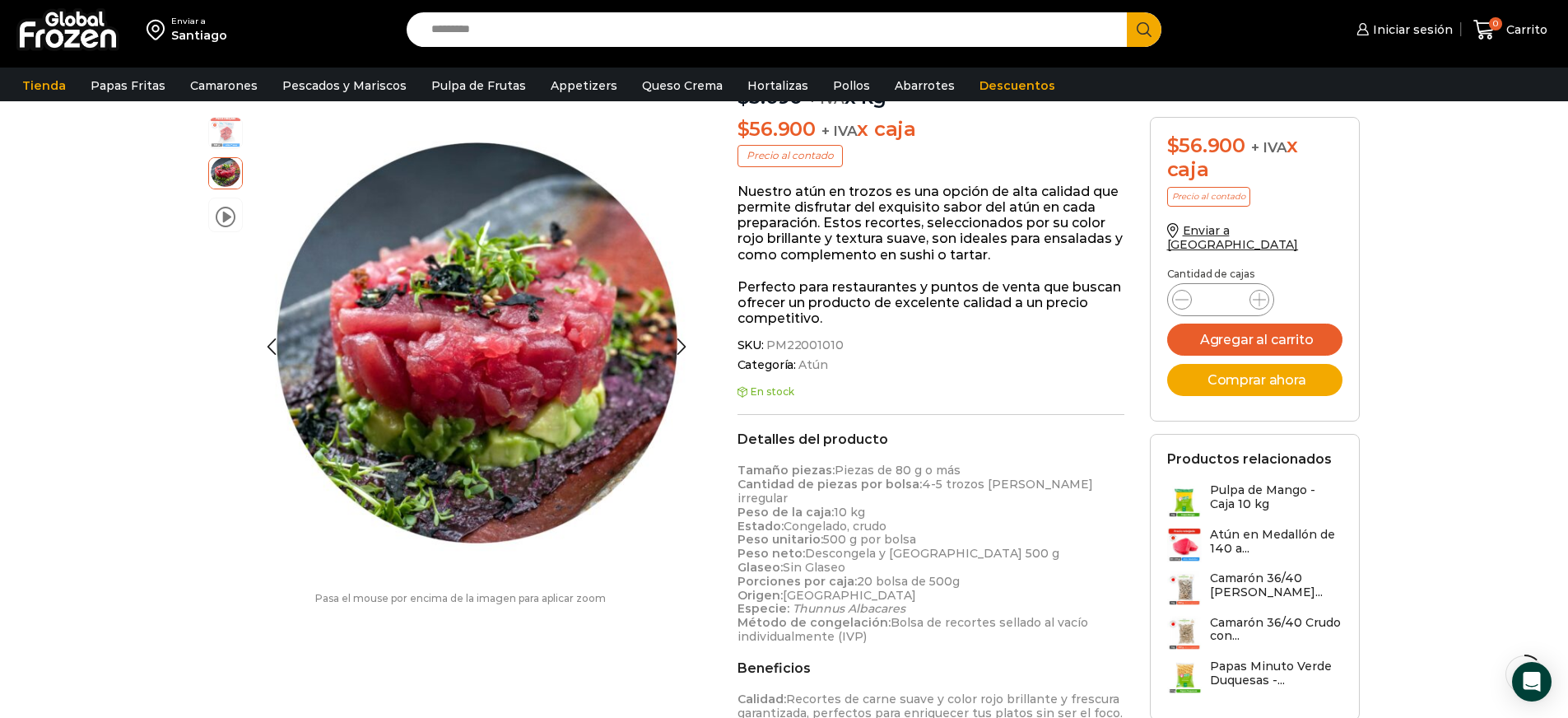
click at [228, 146] on img at bounding box center [225, 131] width 33 height 33
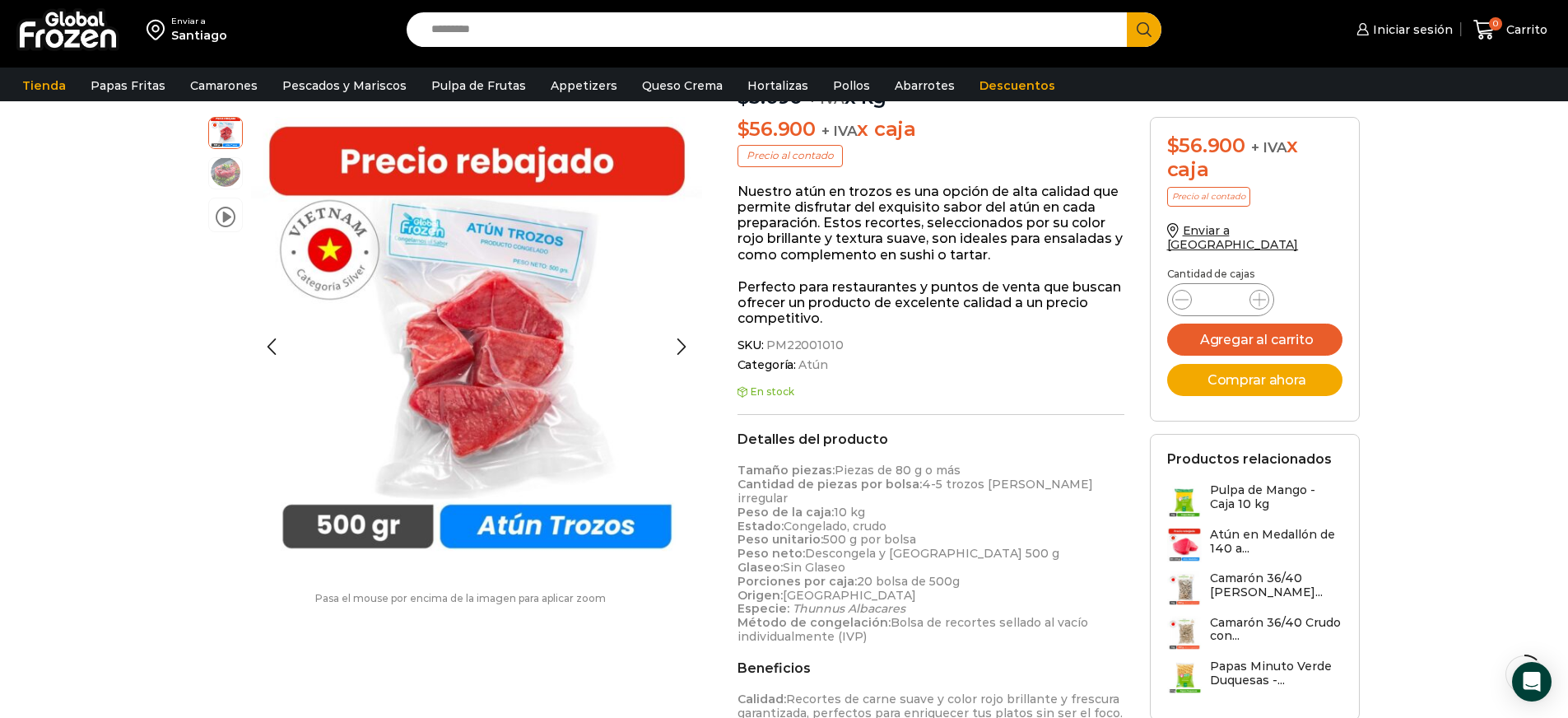
click at [233, 174] on img at bounding box center [225, 171] width 33 height 33
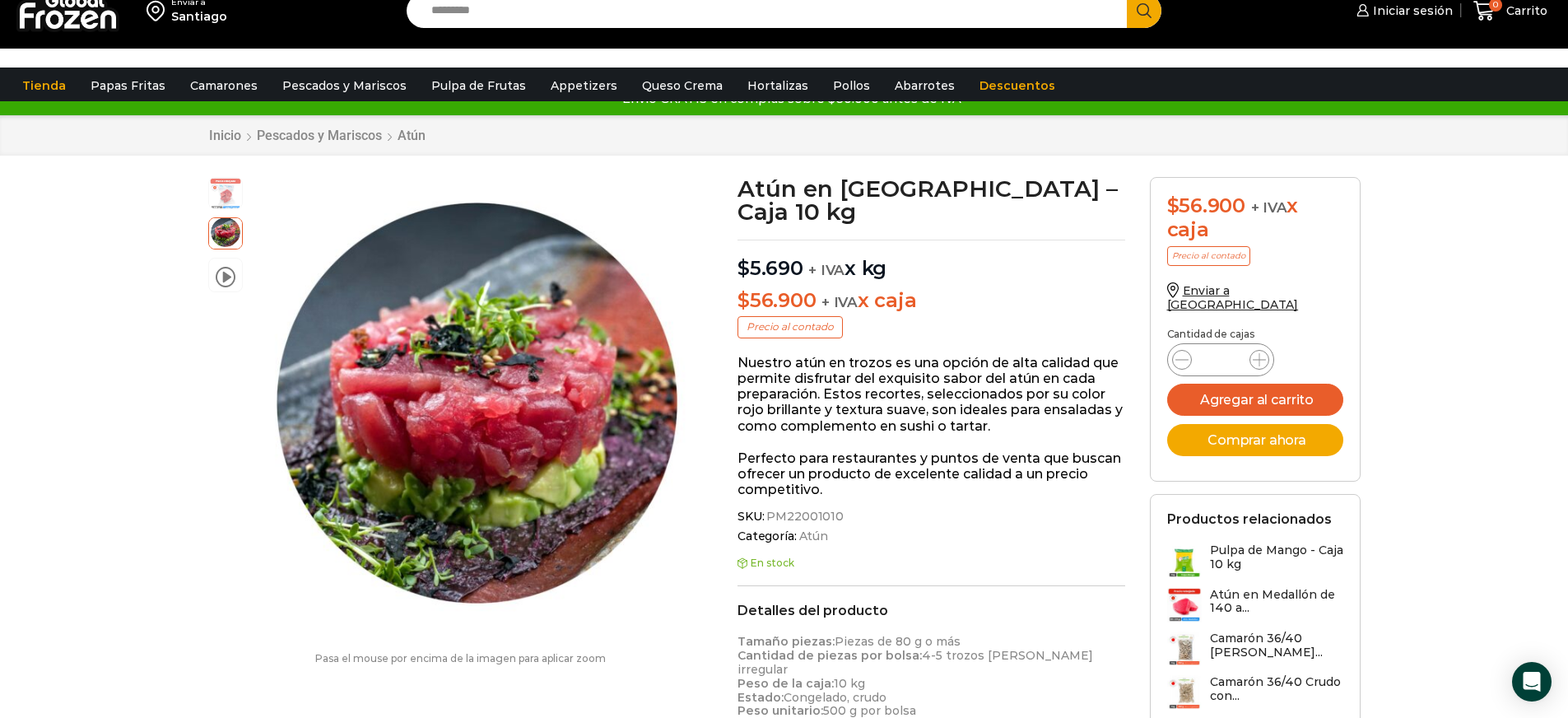
scroll to position [0, 0]
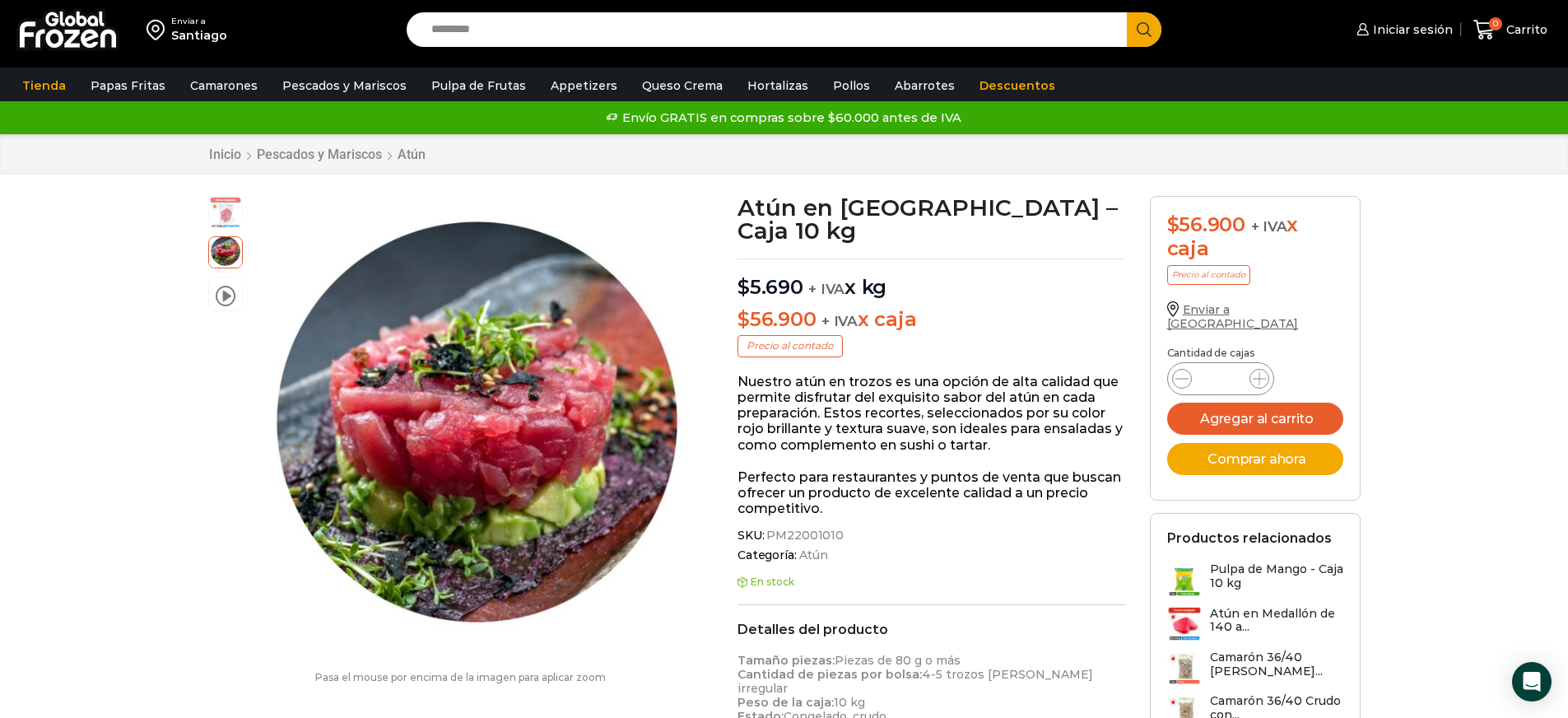
click at [1226, 311] on span "Enviar a [GEOGRAPHIC_DATA]" at bounding box center [1233, 316] width 132 height 29
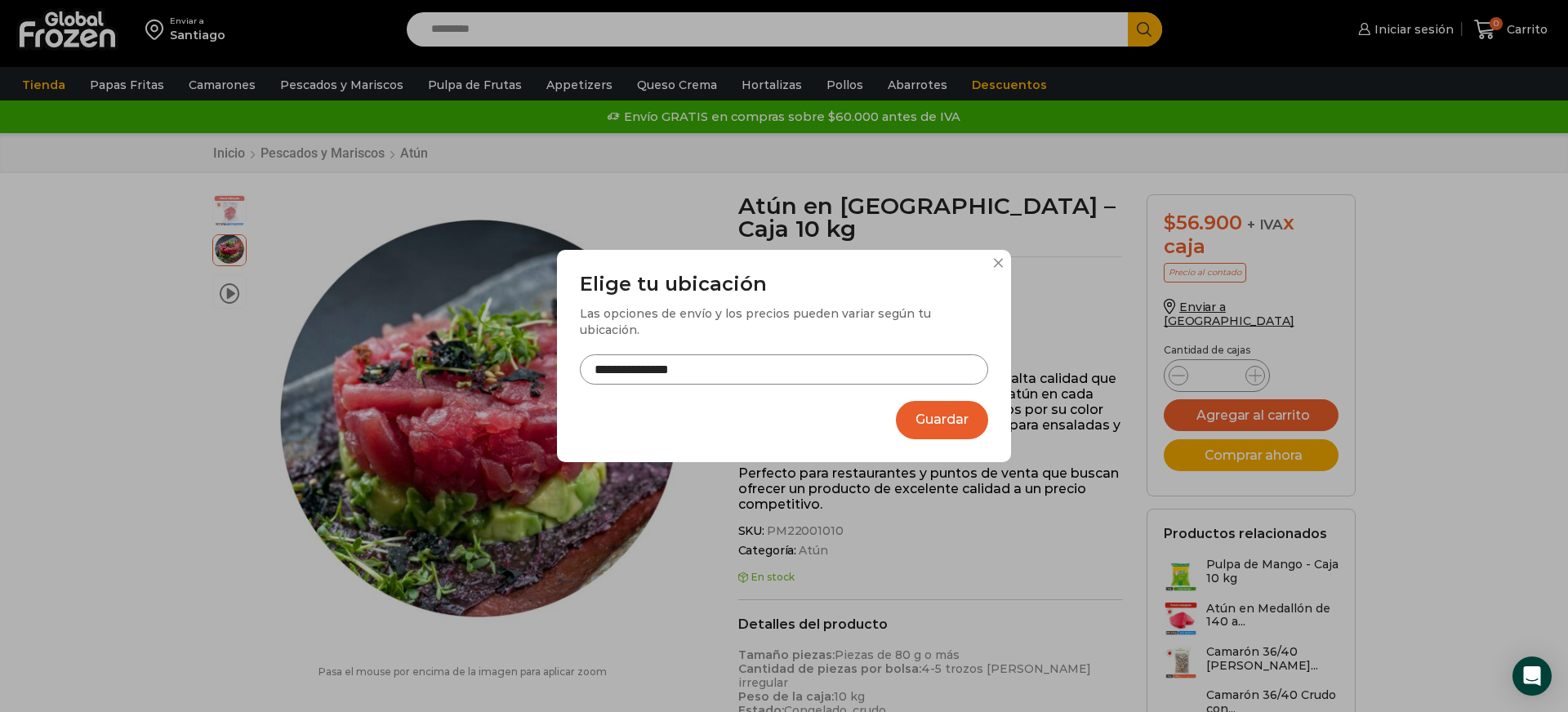
click at [1107, 249] on div "**********" at bounding box center [784, 356] width 1568 height 712
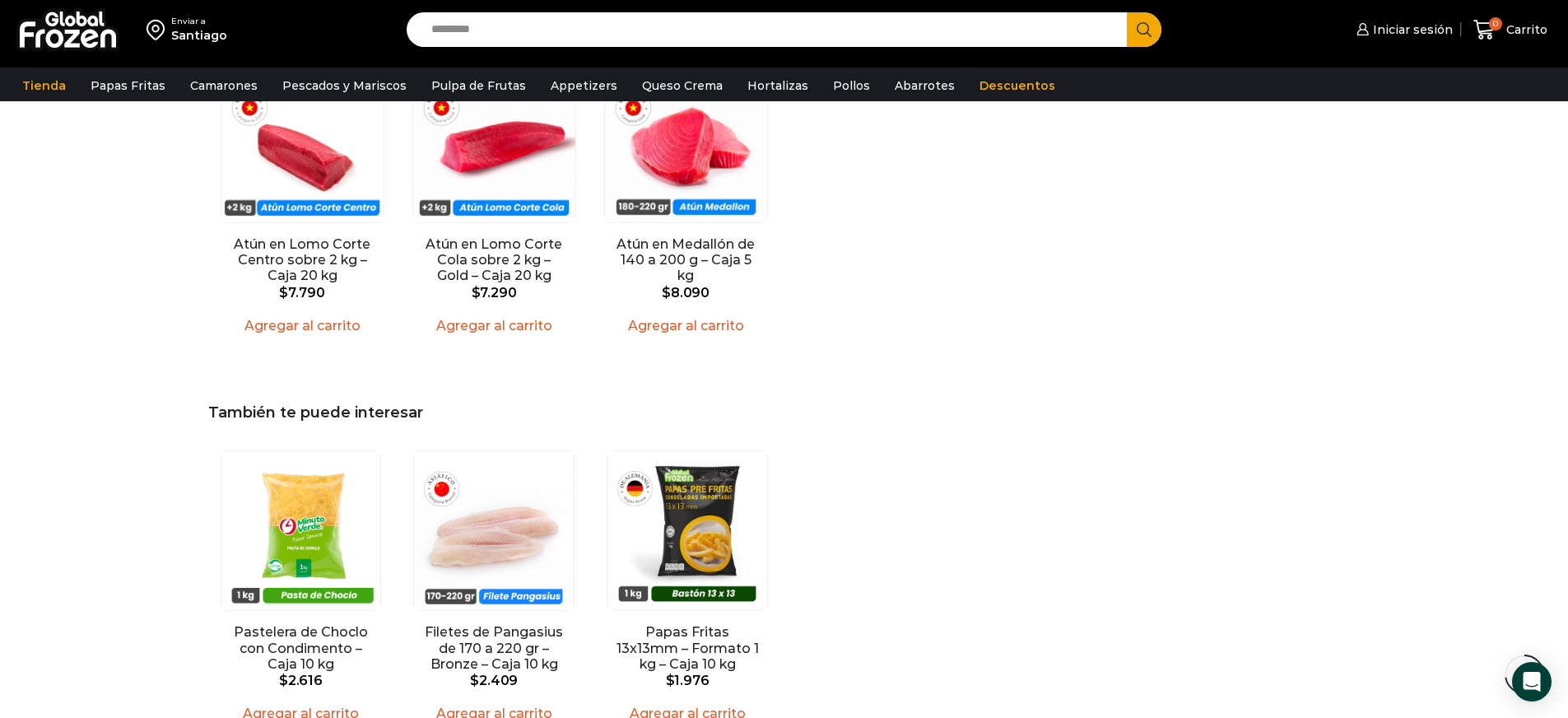
scroll to position [1254, 0]
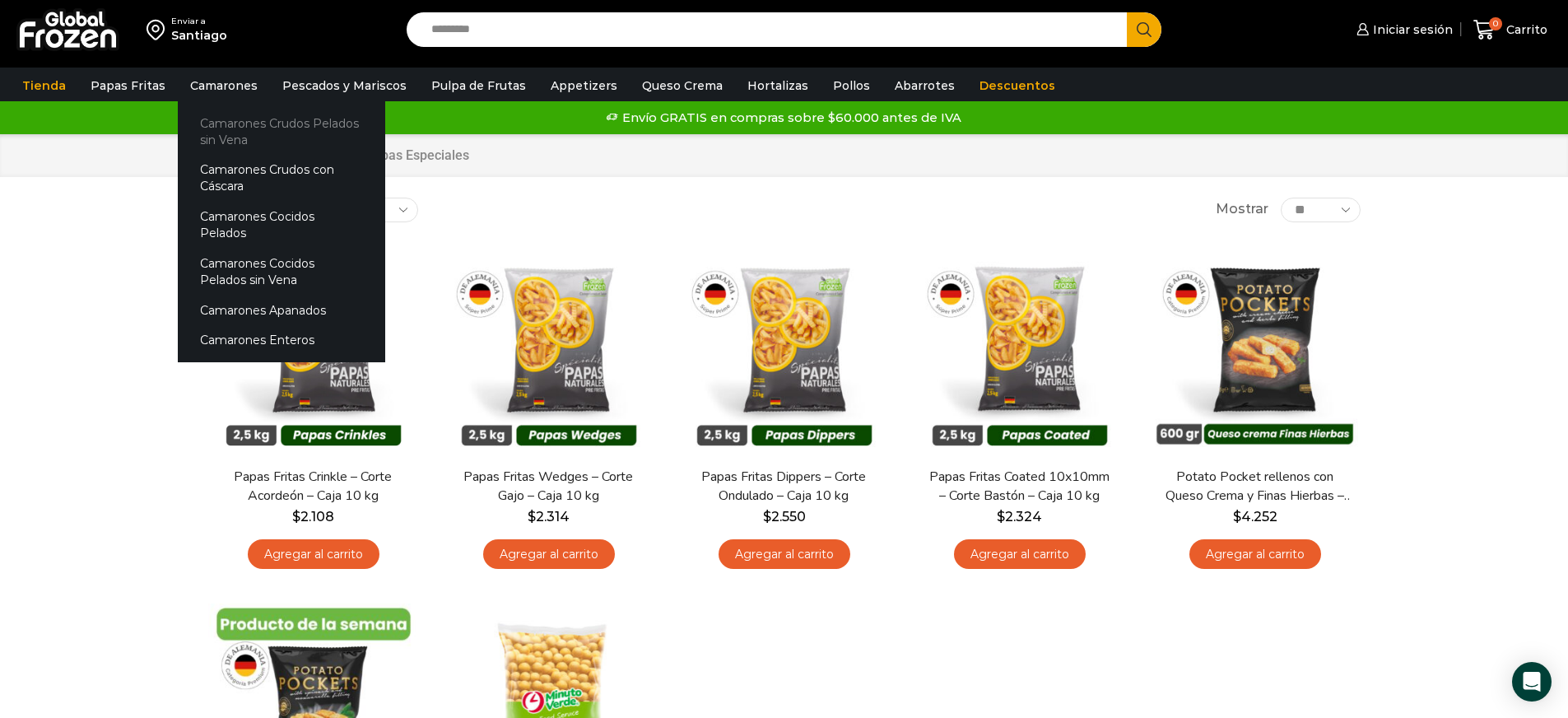
click at [273, 130] on link "Camarones Crudos Pelados sin Vena" at bounding box center [281, 131] width 207 height 47
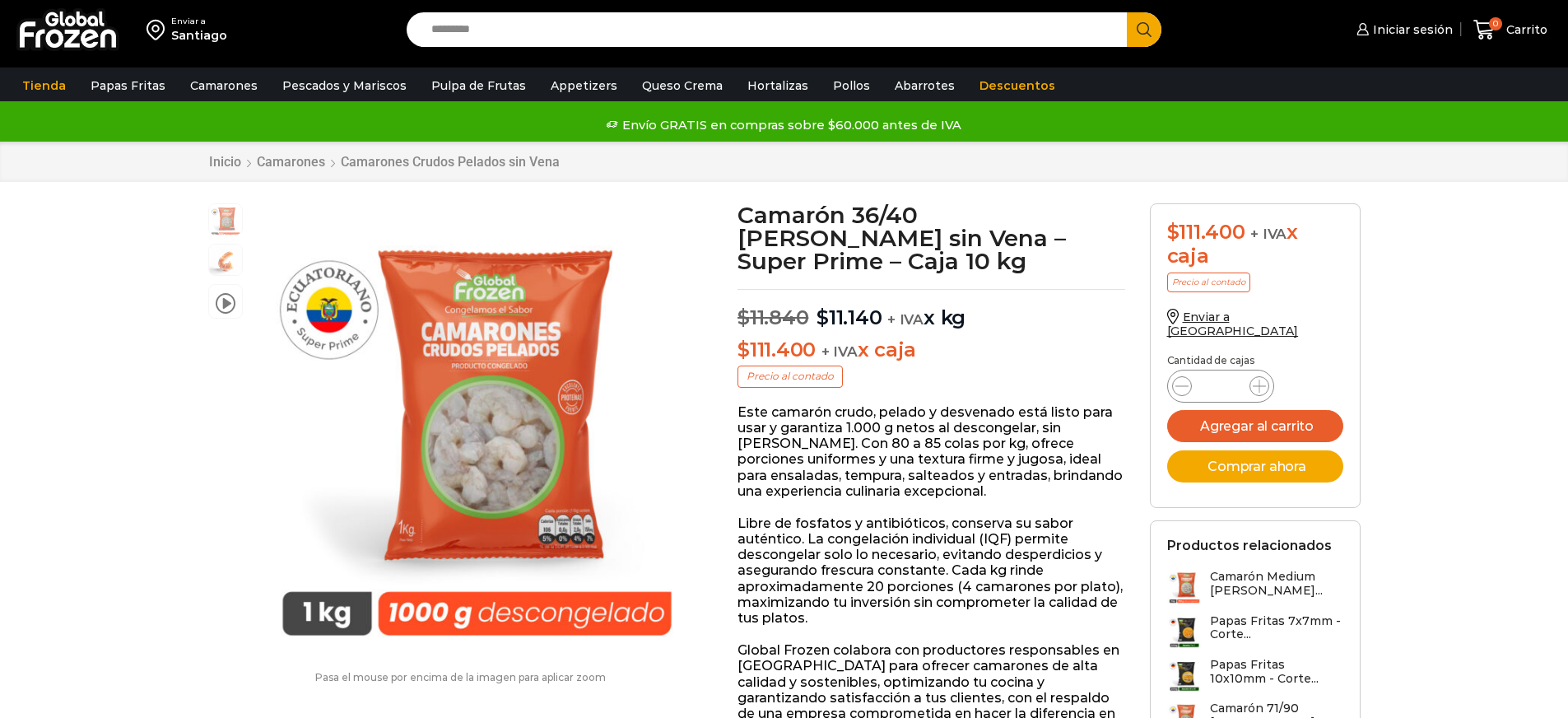
scroll to position [1, 0]
drag, startPoint x: 910, startPoint y: 231, endPoint x: 1096, endPoint y: 286, distance: 194.0
click at [1098, 295] on p "$ 11.840 Original price was: $11.840. $ 11.140 Current price is: $11.140. + IVA…" at bounding box center [931, 310] width 388 height 41
drag, startPoint x: 1267, startPoint y: 232, endPoint x: 1338, endPoint y: 246, distance: 72.4
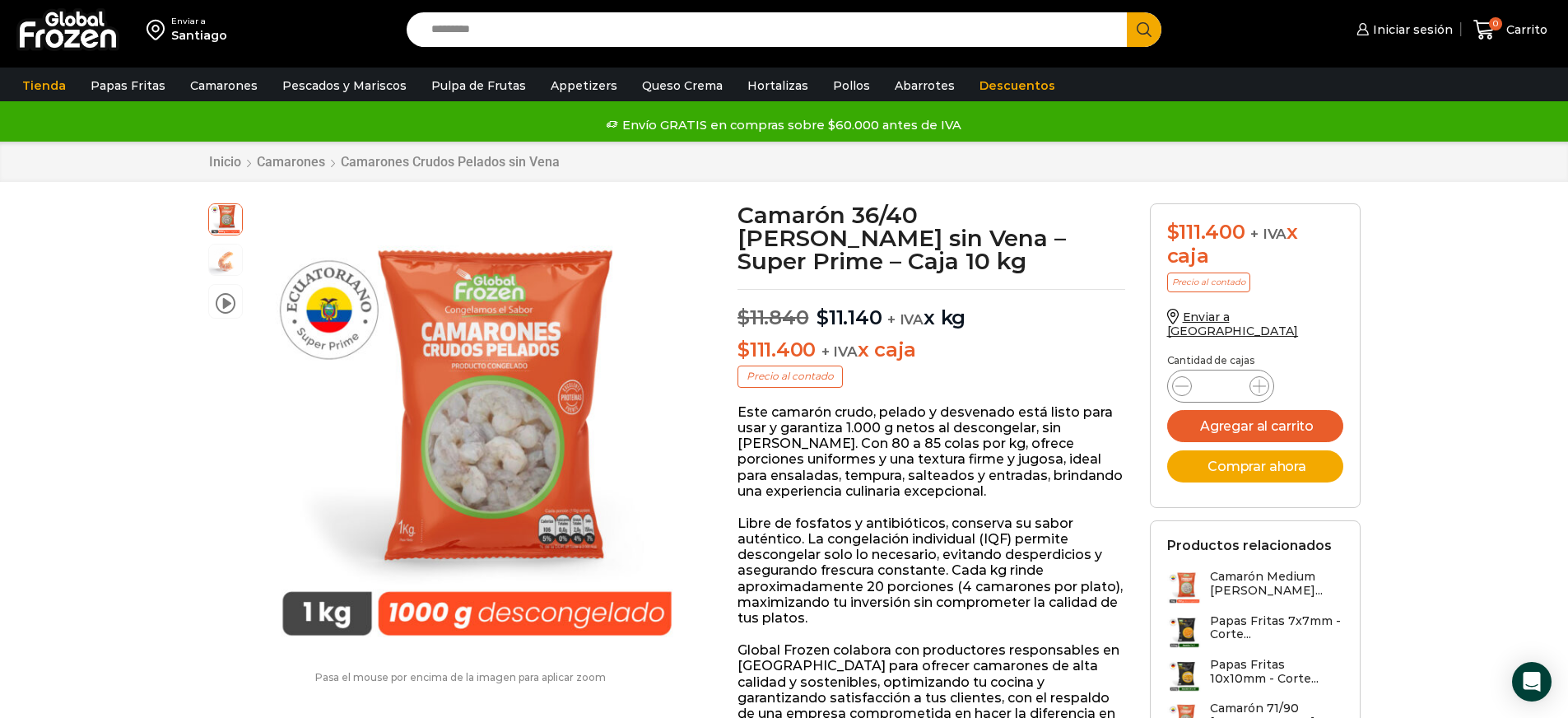
click at [1338, 246] on div "$ 111.400 + IVA x caja" at bounding box center [1255, 244] width 176 height 47
drag, startPoint x: 893, startPoint y: 317, endPoint x: 990, endPoint y: 319, distance: 97.0
click at [990, 318] on p "$ 11.840 Original price was: $11.840. $ 11.140 Current price is: $11.140. + IVA…" at bounding box center [931, 310] width 388 height 41
click at [992, 322] on p "$ 11.840 Original price was: $11.840. $ 11.140 Current price is: $11.140. + IVA…" at bounding box center [931, 310] width 388 height 41
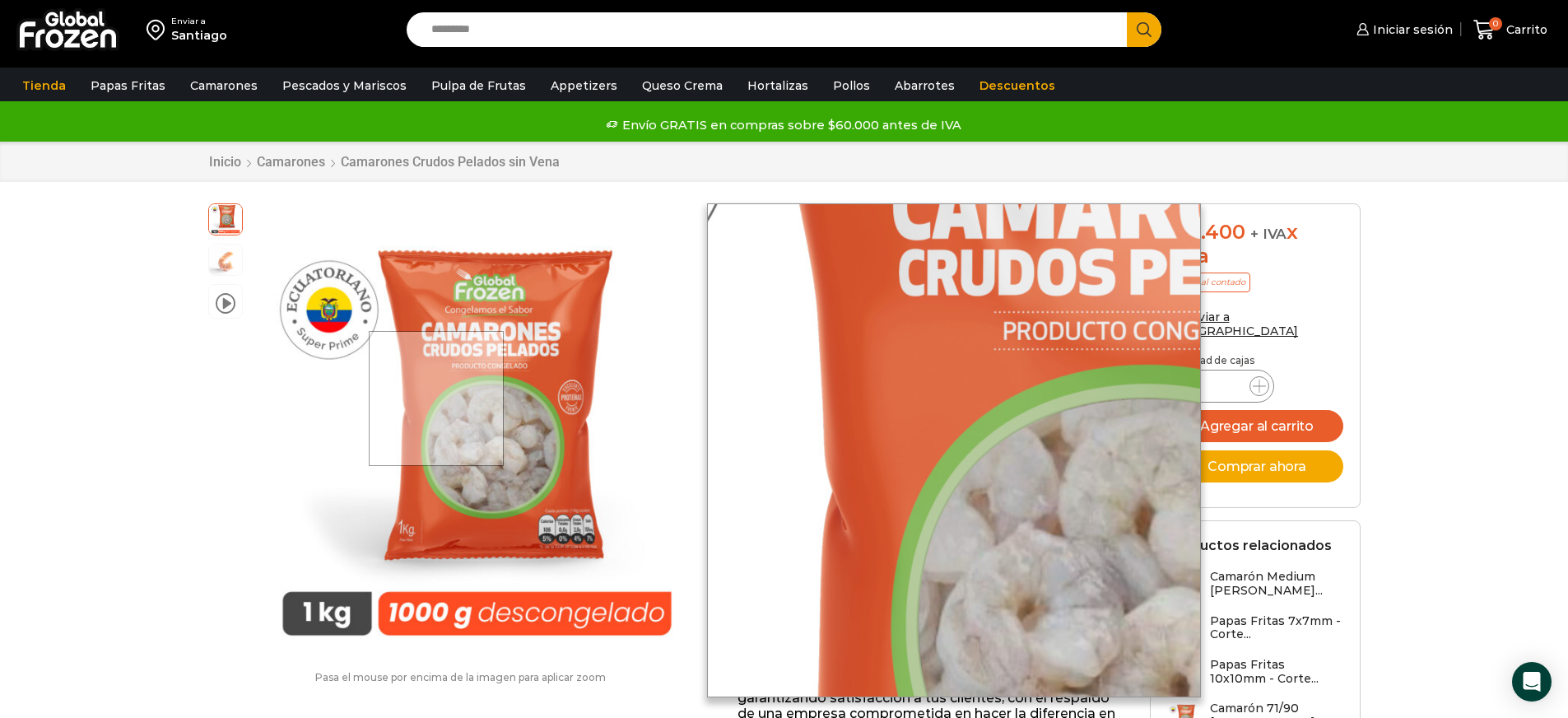
click at [438, 398] on div at bounding box center [436, 399] width 136 height 136
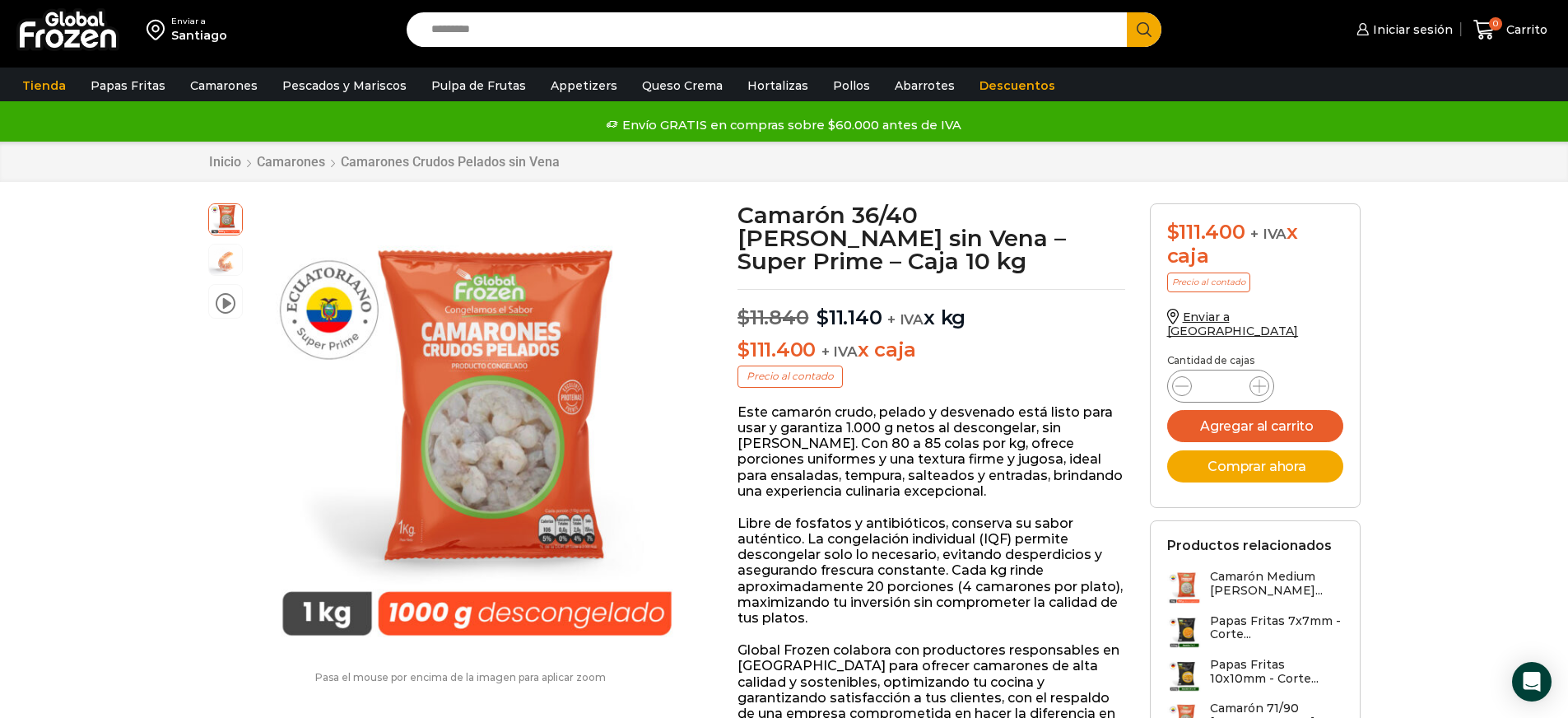
scroll to position [0, 0]
